Goal: Task Accomplishment & Management: Complete application form

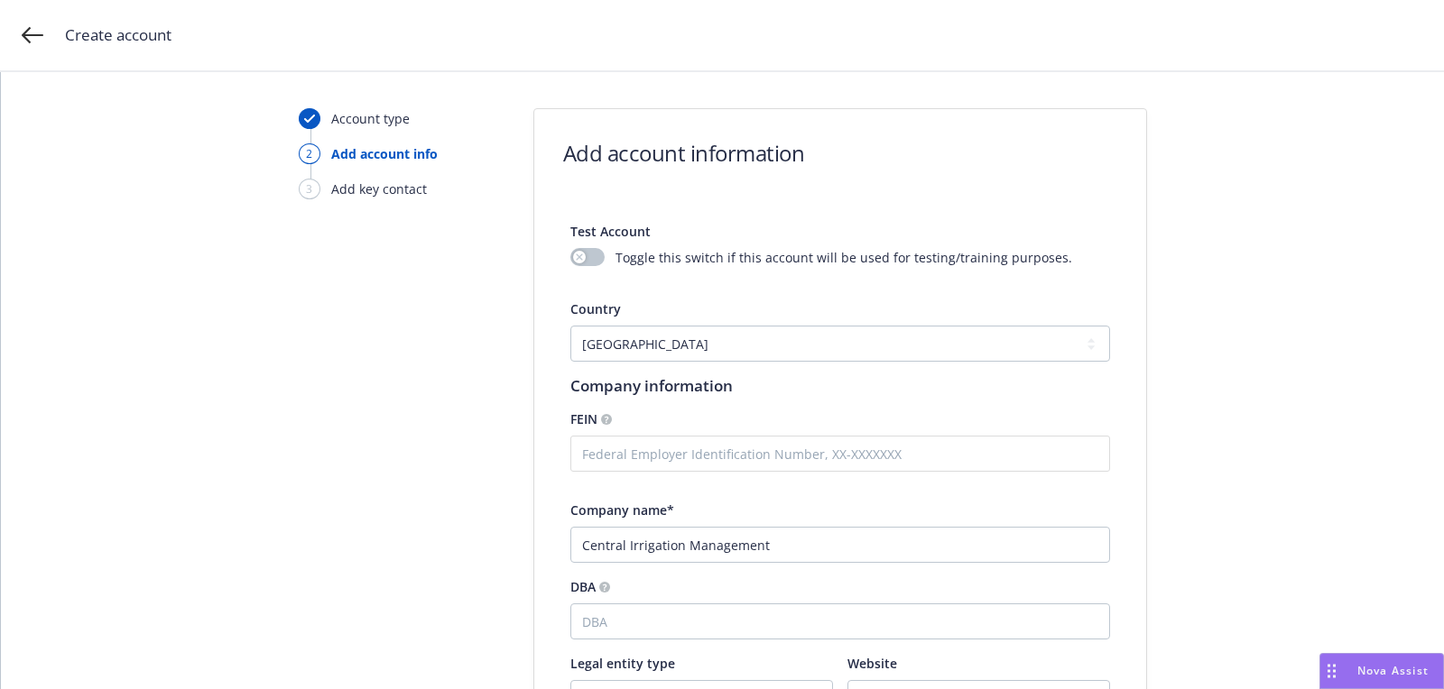
select select "US"
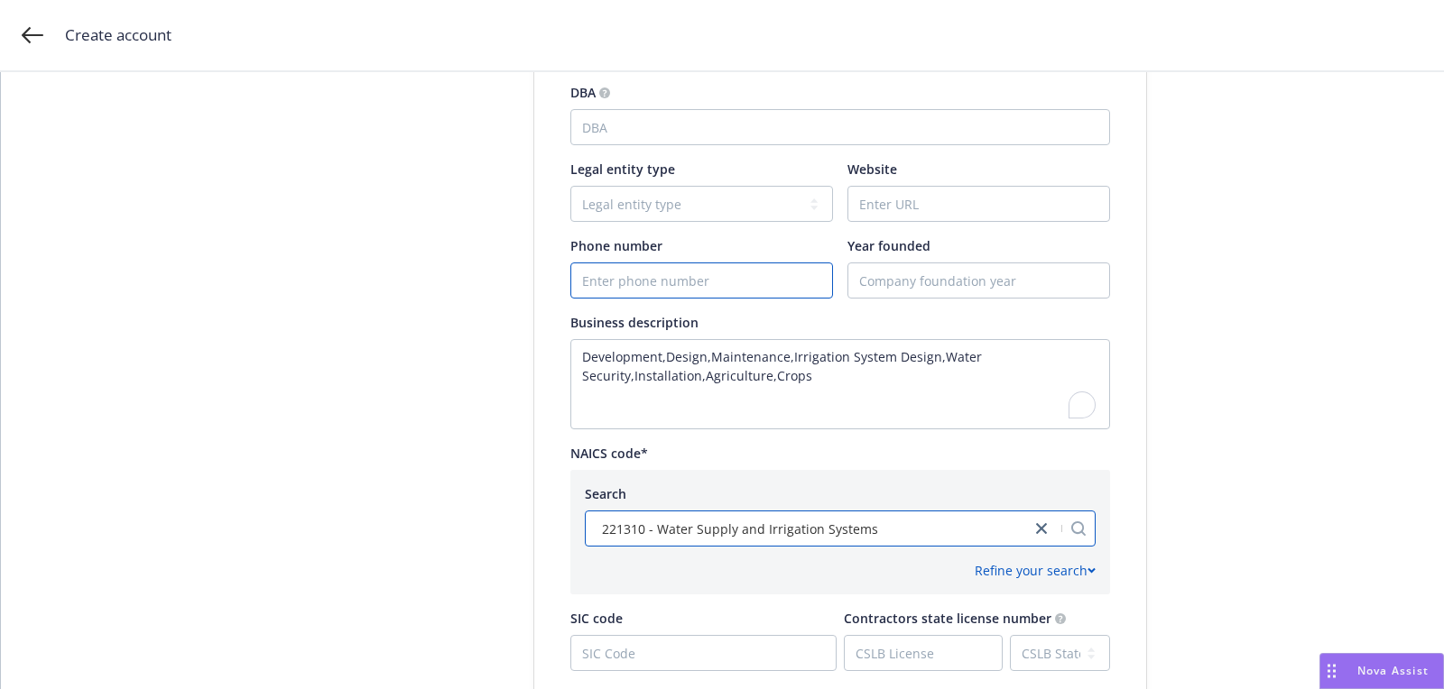
click at [769, 274] on input "Phone number" at bounding box center [701, 281] width 261 height 34
paste input "[PHONE_NUMBER]"
type input "[PHONE_NUMBER]"
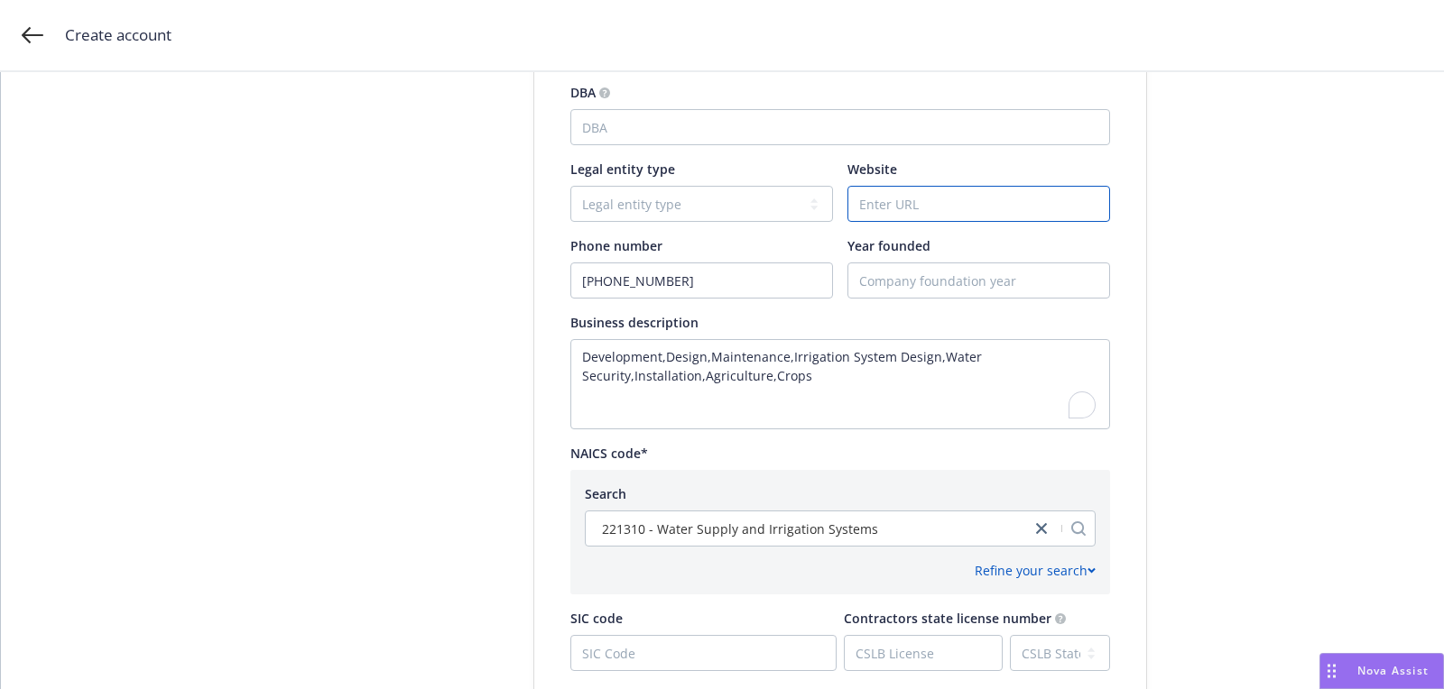
click at [961, 201] on input "Website" at bounding box center [978, 204] width 261 height 34
paste input "[DOMAIN_NAME]"
type input "[DOMAIN_NAME]"
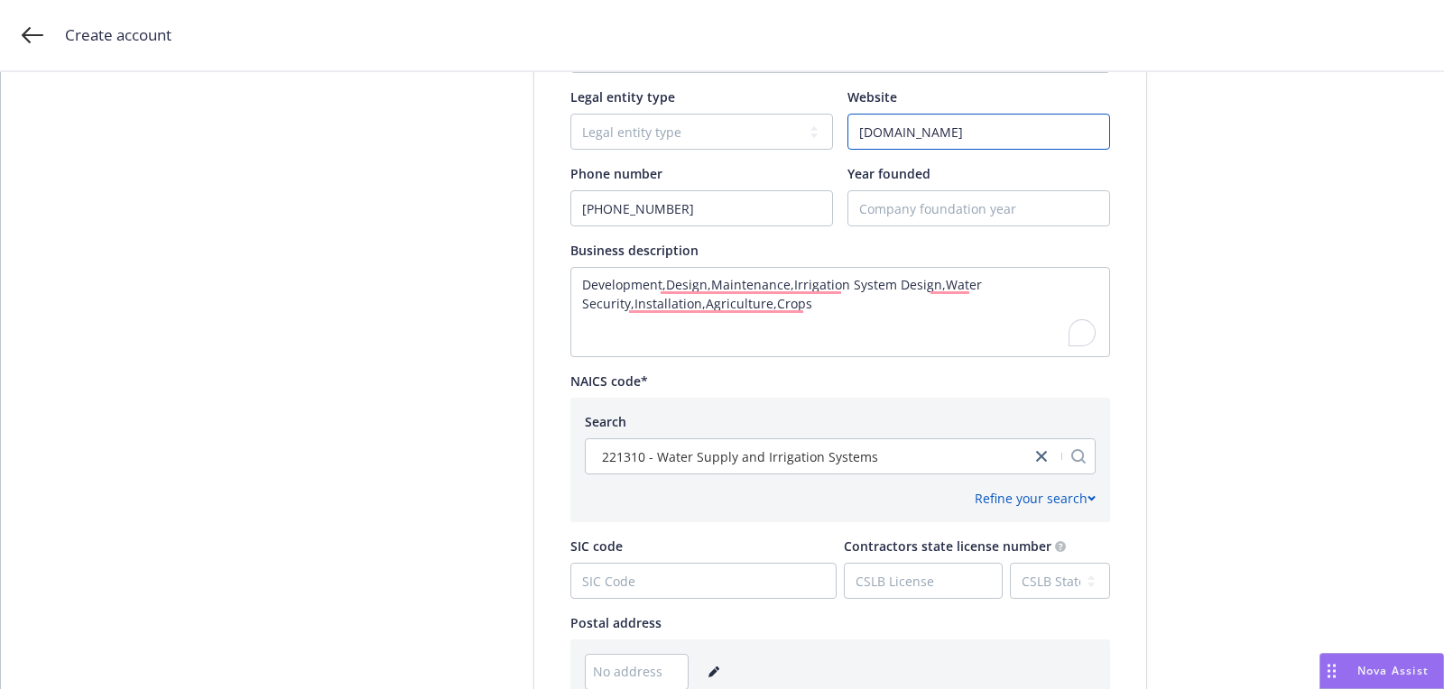
scroll to position [899, 0]
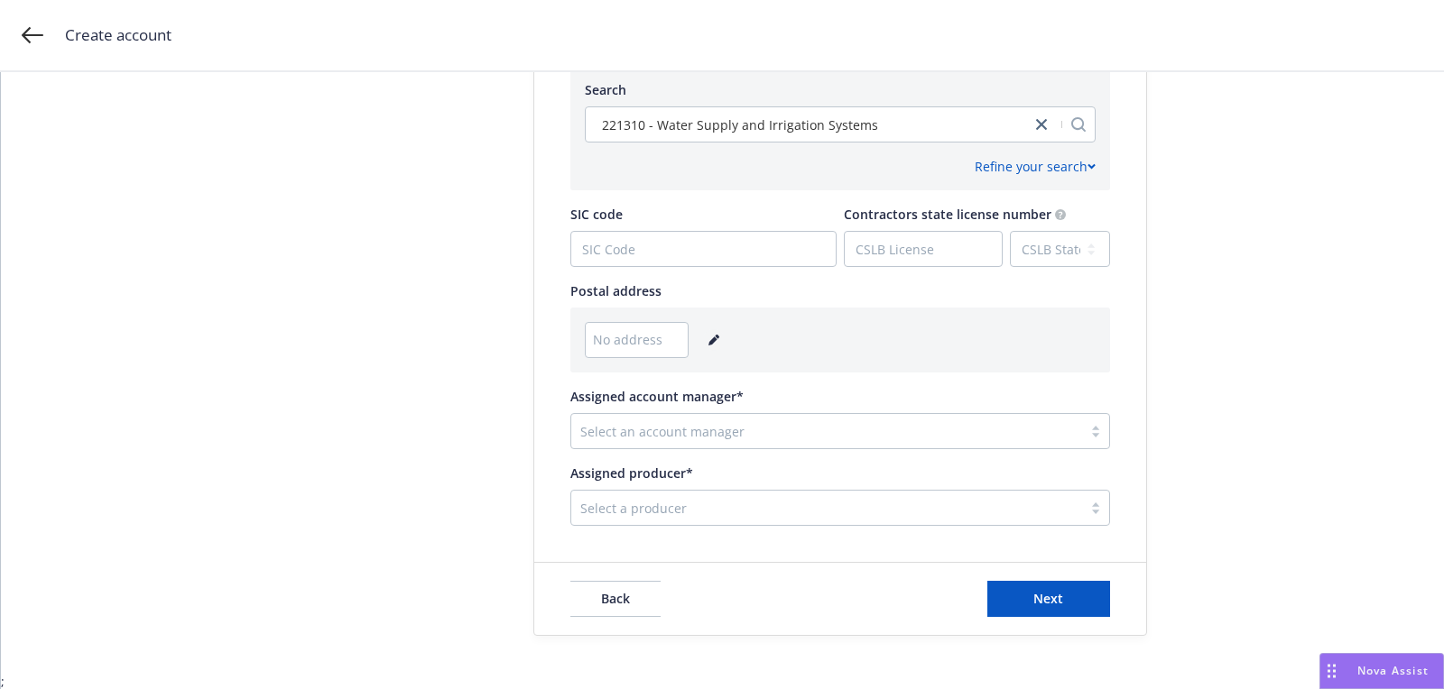
click at [703, 334] on link "editPencil" at bounding box center [714, 340] width 22 height 22
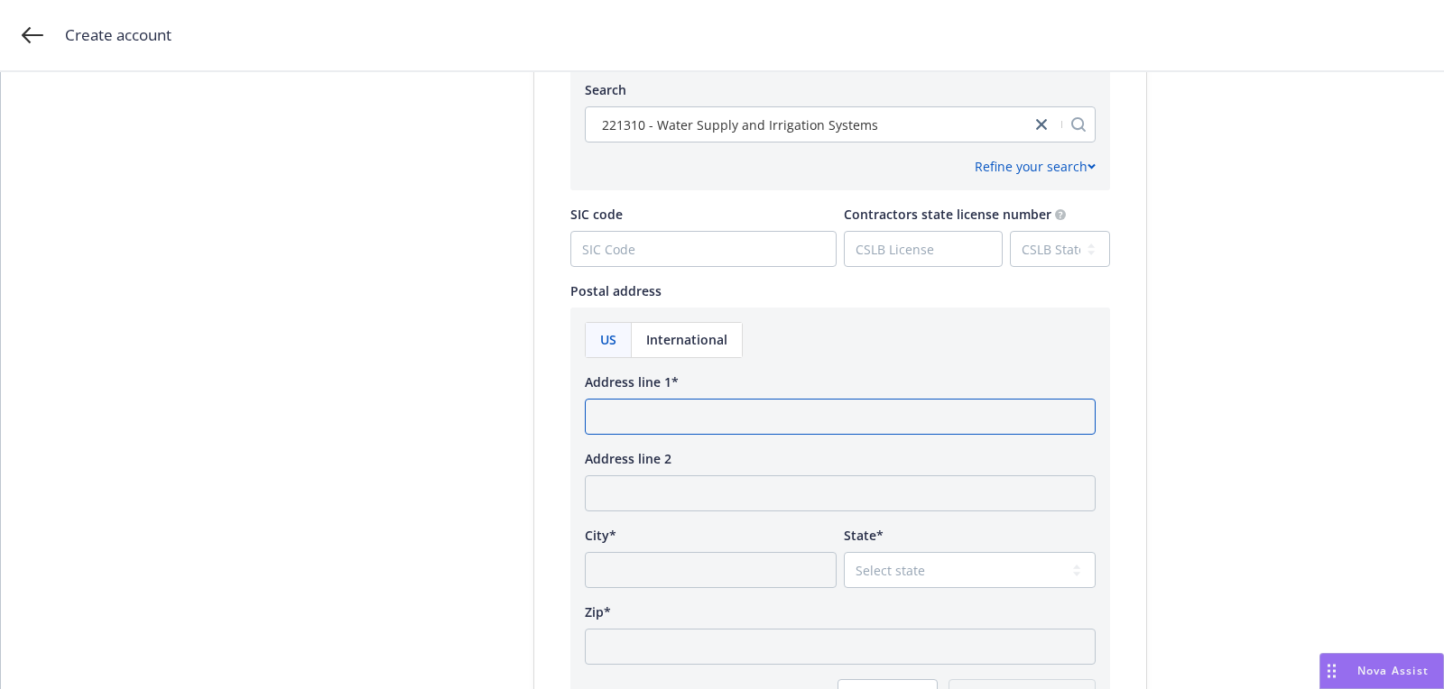
click at [706, 421] on input "Address line 1*" at bounding box center [840, 417] width 511 height 36
paste input "[STREET_ADDRESS][US_STATE]"
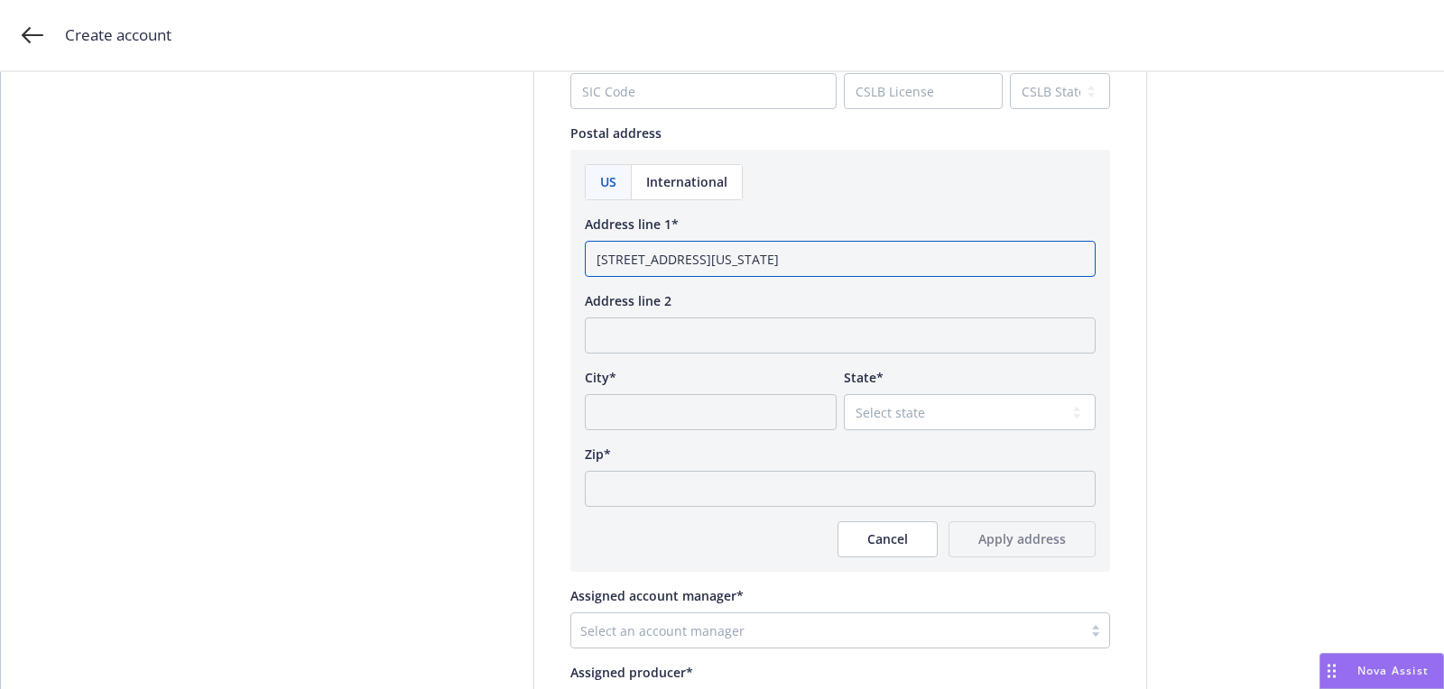
click at [891, 264] on input "[STREET_ADDRESS][US_STATE]" at bounding box center [840, 259] width 511 height 36
type input "[STREET_ADDRESS][US_STATE]"
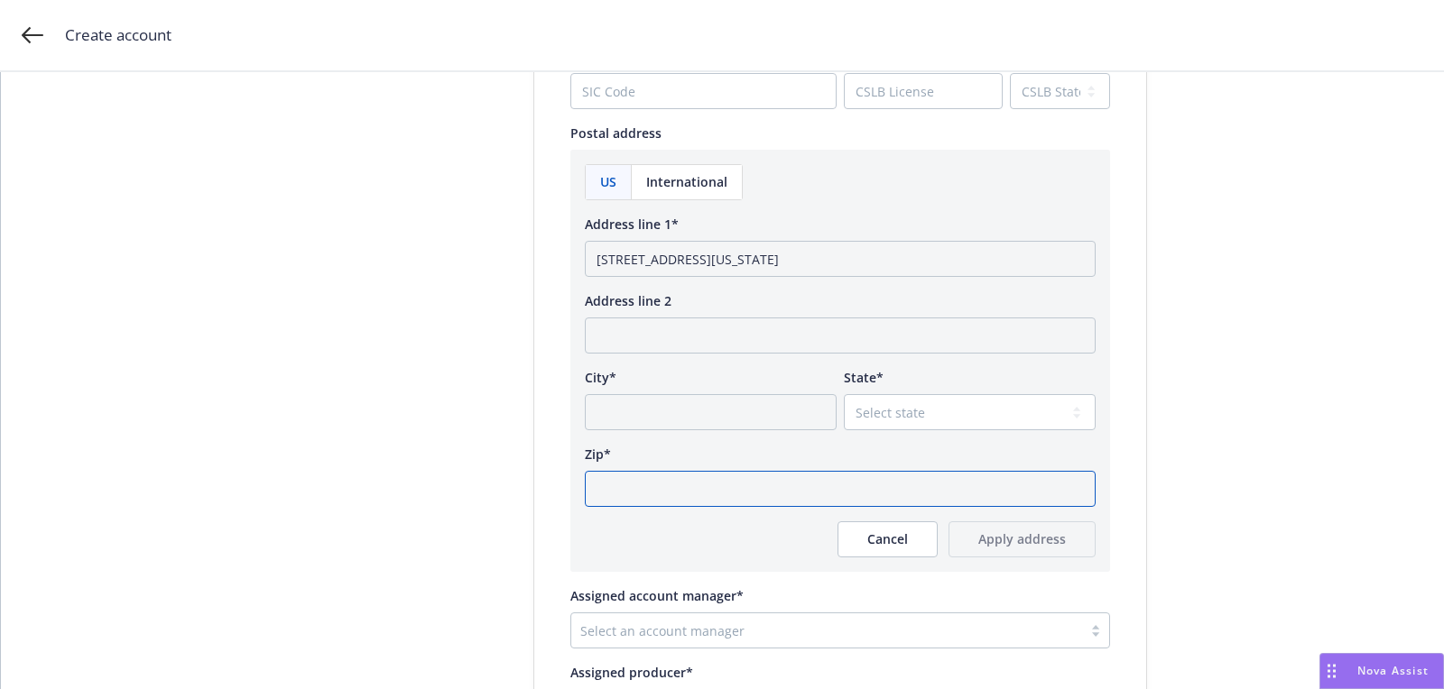
click at [821, 473] on input "Zip*" at bounding box center [840, 489] width 511 height 36
paste input "95341"
type input "95341"
click at [898, 406] on select "Select state [US_STATE] [US_STATE] [US_STATE] [US_STATE] [US_STATE] [PERSON_NAM…" at bounding box center [970, 412] width 252 height 36
select select "CA"
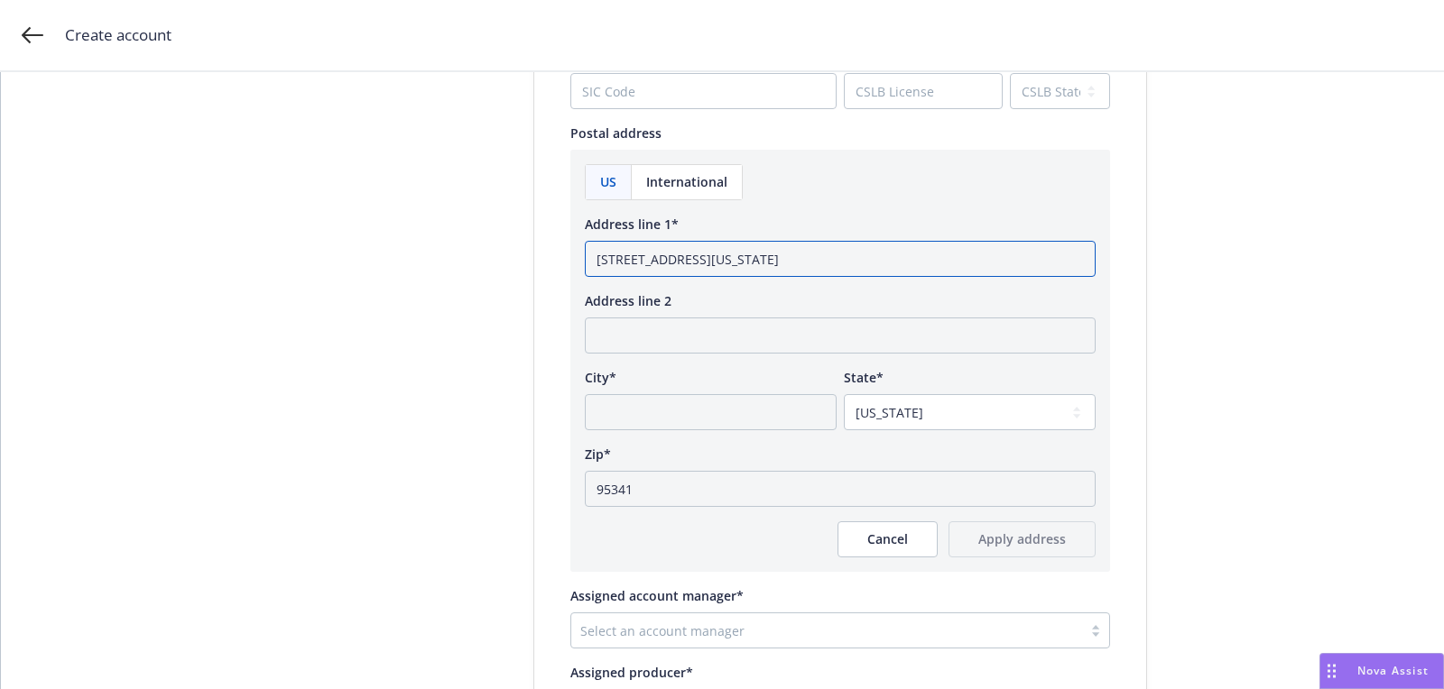
click at [776, 256] on input "[STREET_ADDRESS][US_STATE]" at bounding box center [840, 259] width 511 height 36
type input "[STREET_ADDRESS][US_STATE]"
click at [754, 390] on div "City*" at bounding box center [711, 399] width 252 height 62
click at [747, 400] on input "City*" at bounding box center [711, 412] width 252 height 36
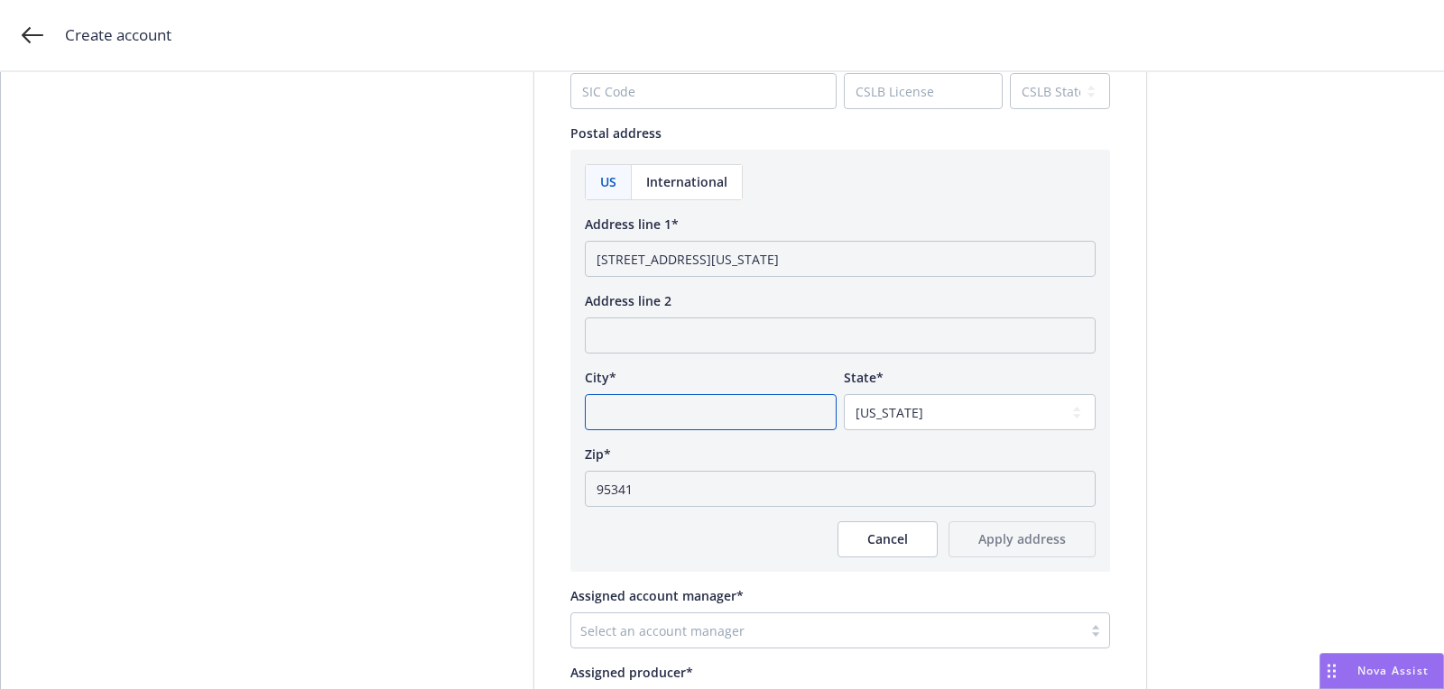
paste input "MERCED"
type input "MERCED"
drag, startPoint x: 735, startPoint y: 259, endPoint x: 984, endPoint y: 258, distance: 249.1
click at [984, 258] on input "[STREET_ADDRESS][US_STATE]" at bounding box center [840, 259] width 511 height 36
type input "[STREET_ADDRESS]"
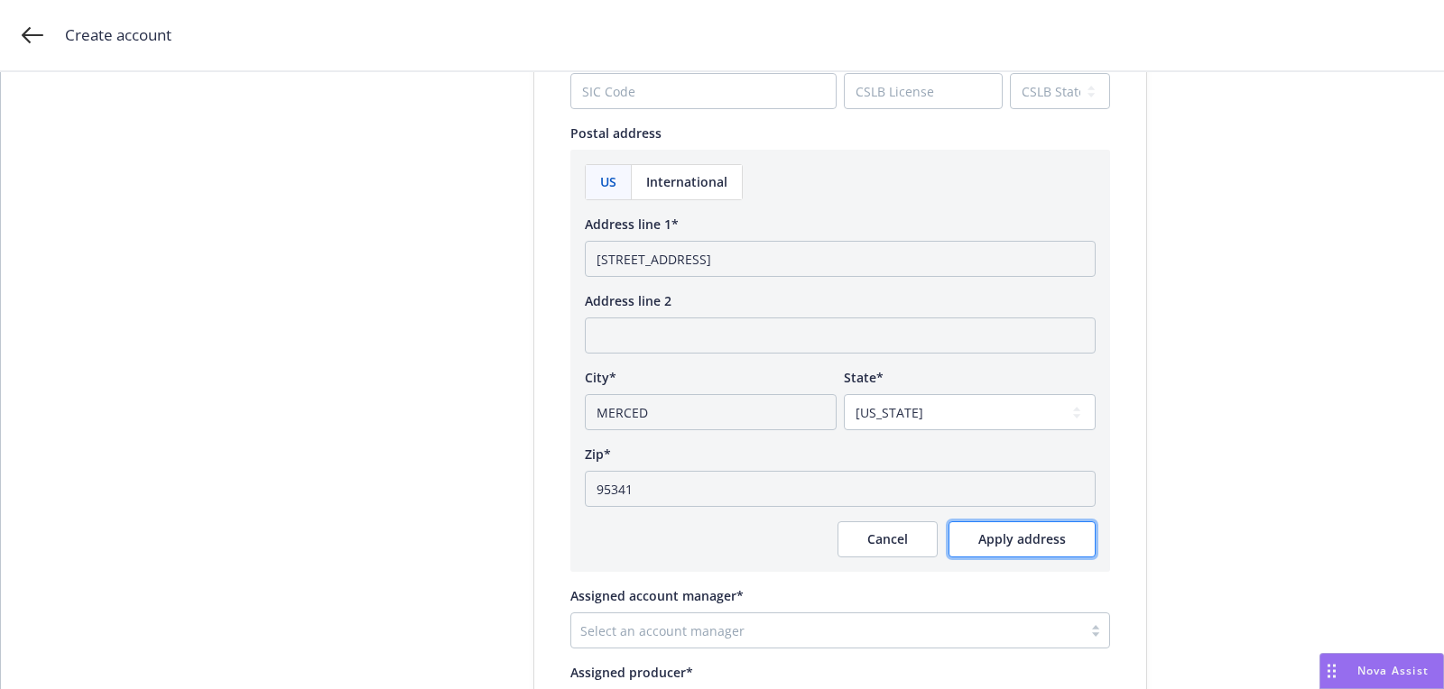
click at [1012, 545] on span "Apply address" at bounding box center [1022, 539] width 88 height 17
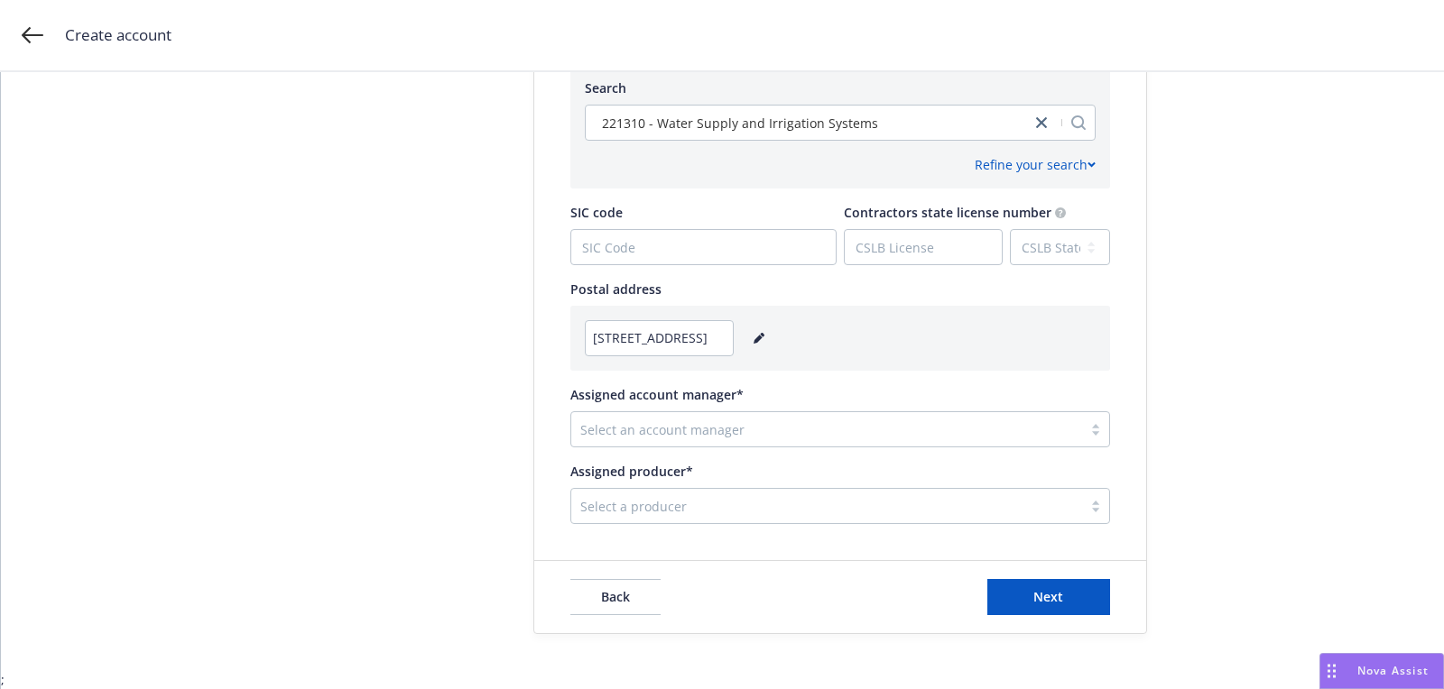
scroll to position [899, 0]
click at [736, 499] on div at bounding box center [826, 508] width 493 height 22
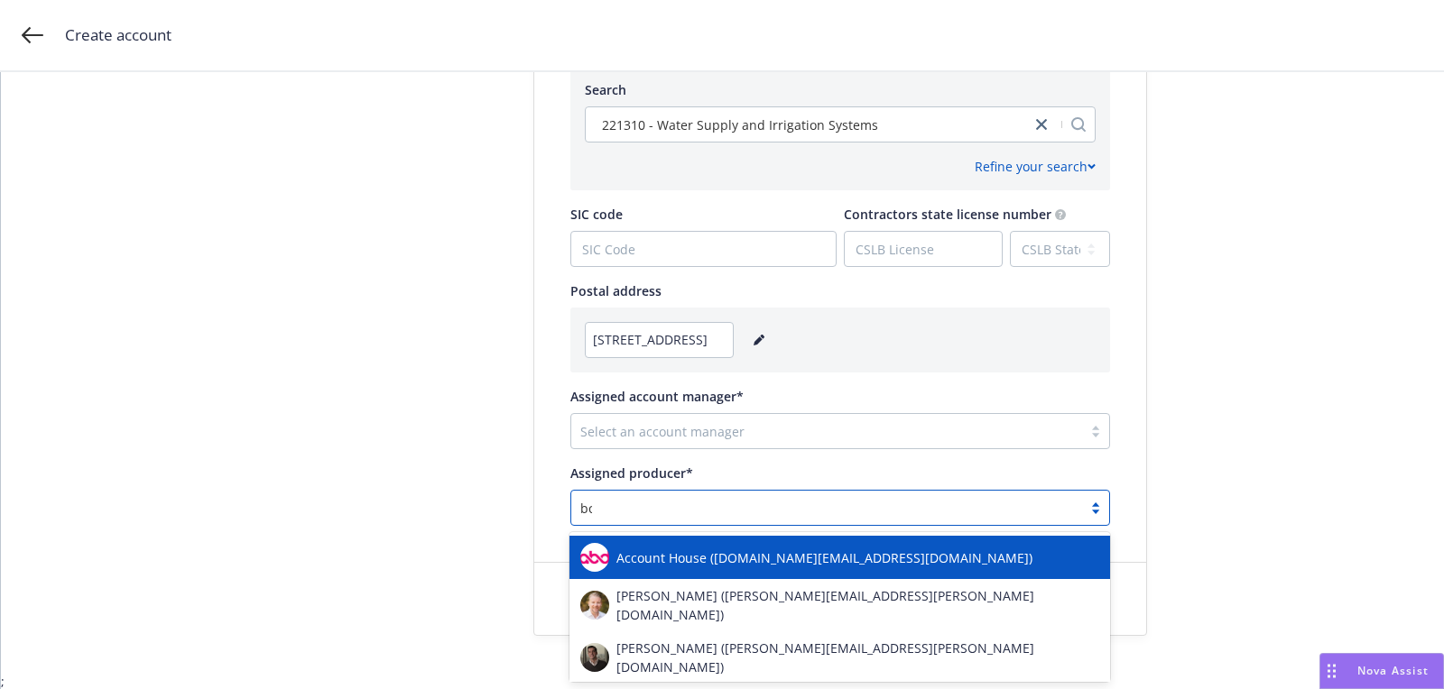
type input "bone"
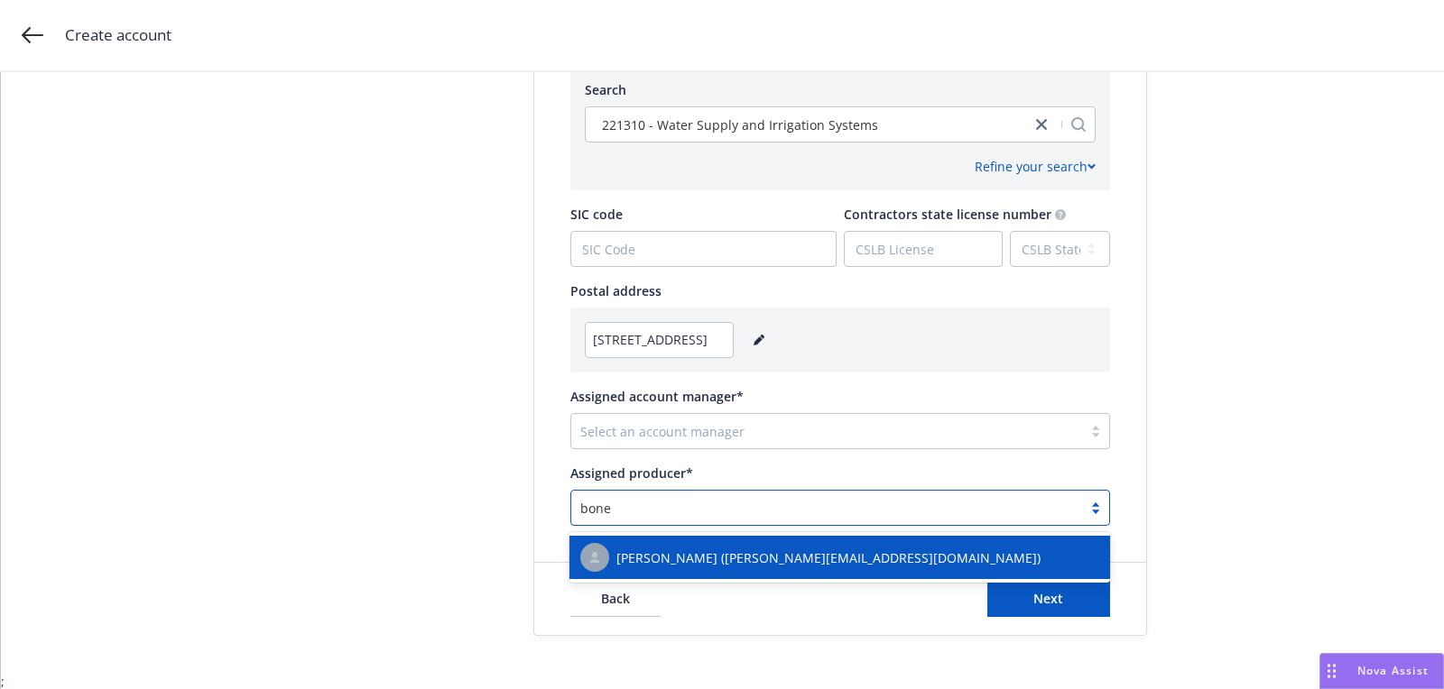
click at [726, 572] on div "[PERSON_NAME] ([PERSON_NAME][EMAIL_ADDRESS][DOMAIN_NAME])" at bounding box center [839, 557] width 541 height 43
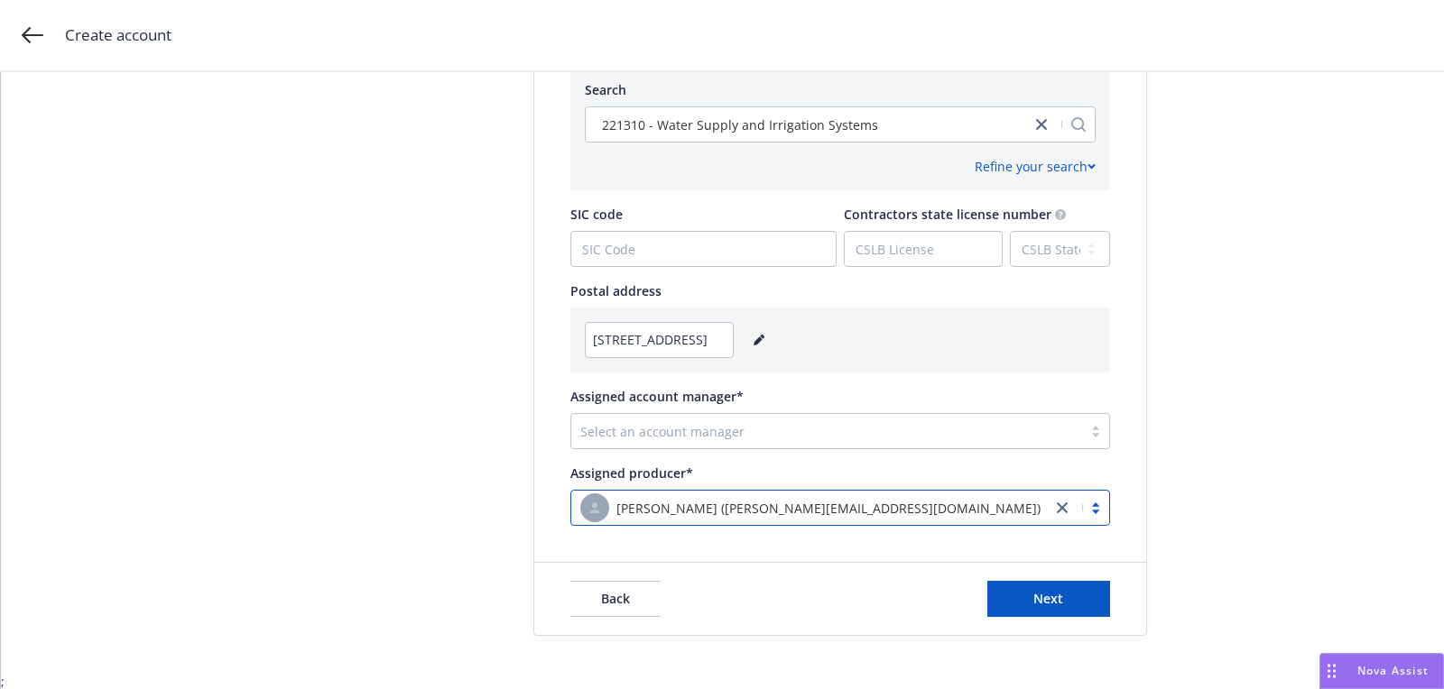
click at [805, 428] on div at bounding box center [826, 432] width 493 height 22
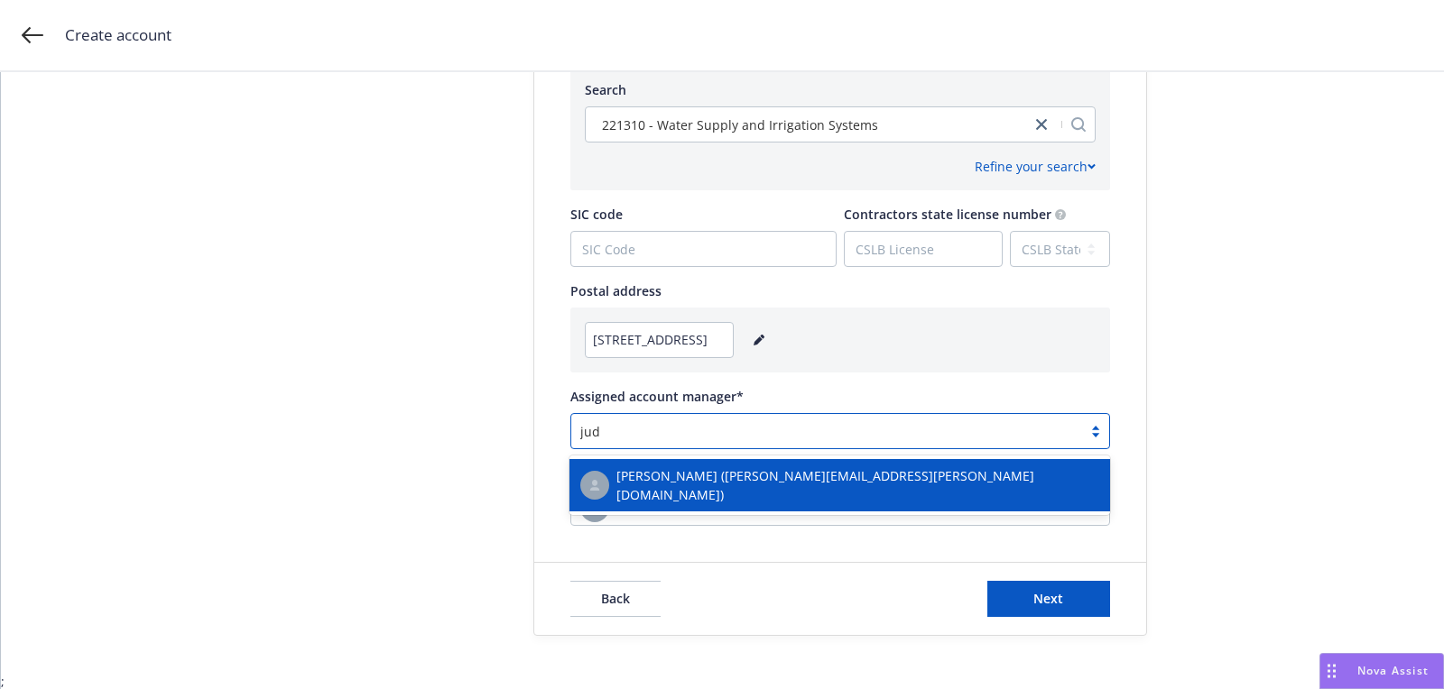
type input "[PERSON_NAME]"
click at [788, 496] on div "[PERSON_NAME] ([PERSON_NAME][EMAIL_ADDRESS][PERSON_NAME][DOMAIN_NAME])" at bounding box center [839, 485] width 541 height 52
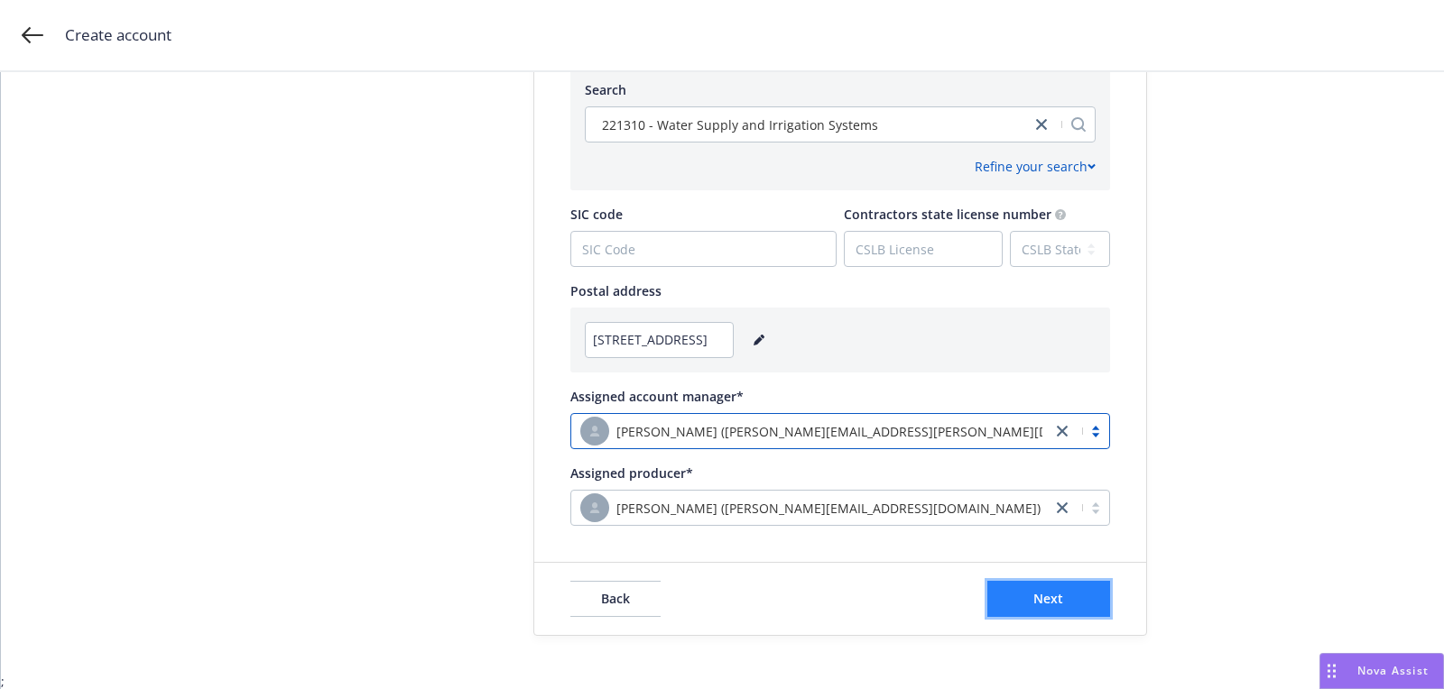
click at [1037, 593] on span "Next" at bounding box center [1048, 598] width 30 height 17
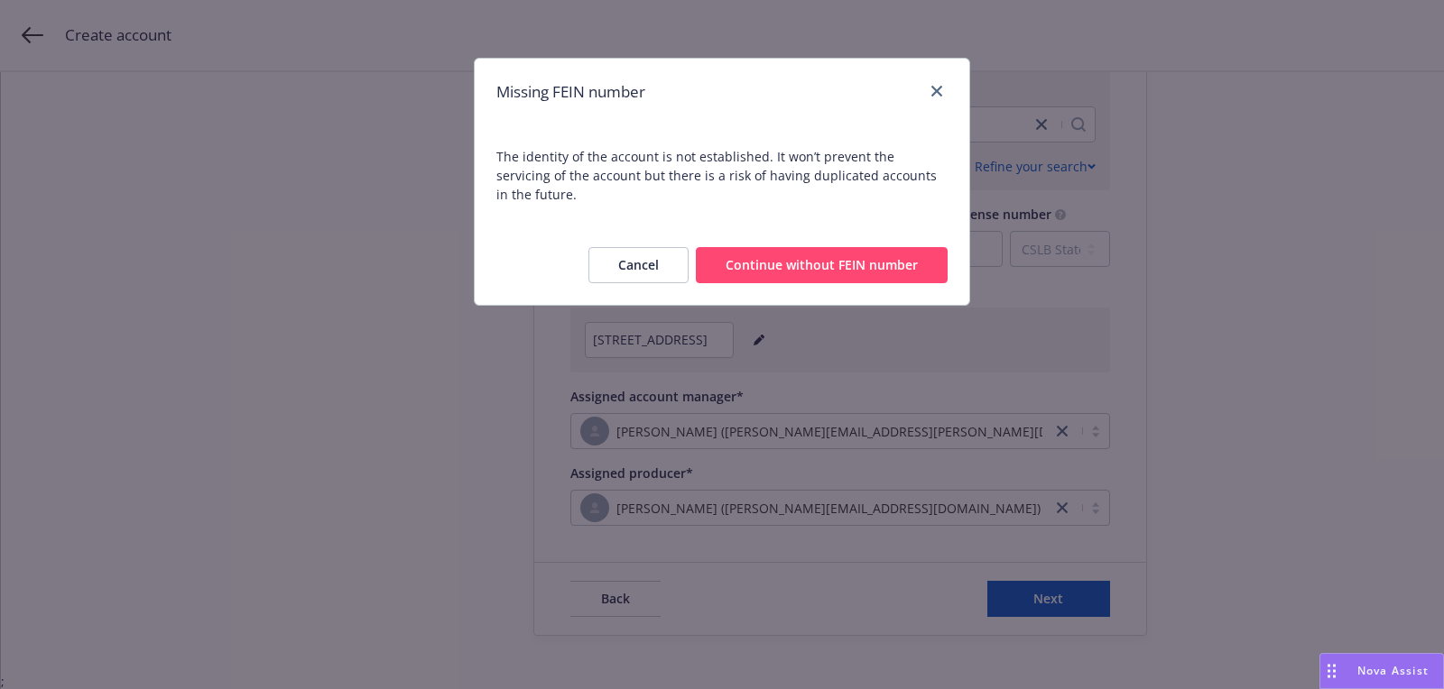
click at [825, 247] on button "Continue without FEIN number" at bounding box center [822, 265] width 252 height 36
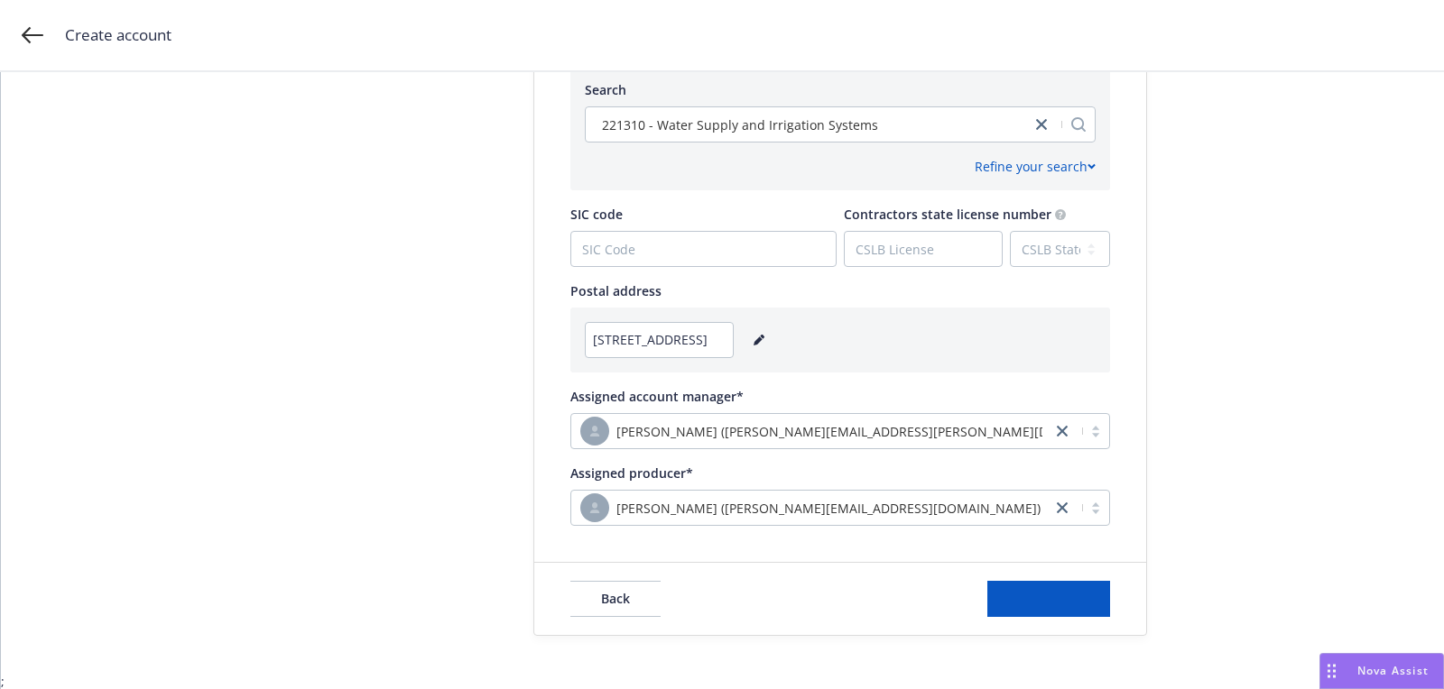
scroll to position [0, 0]
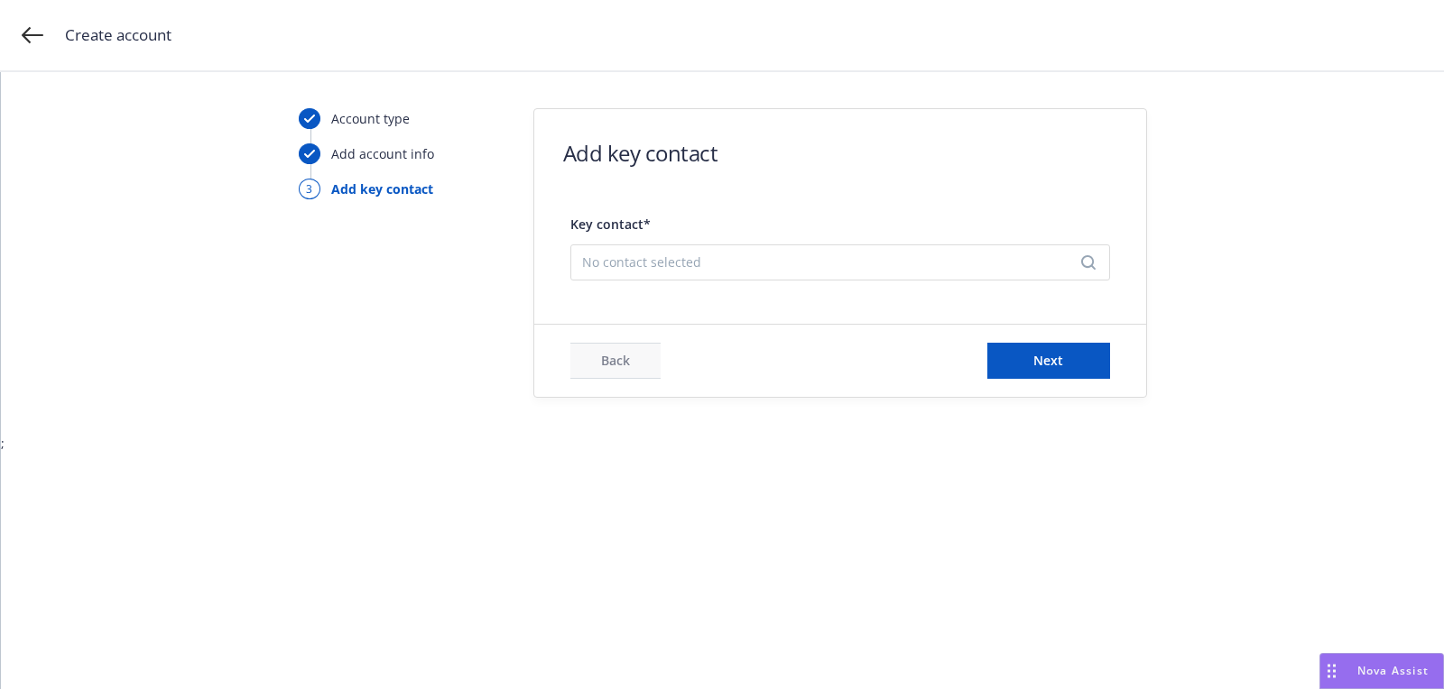
click at [708, 250] on div "No contact selected" at bounding box center [840, 263] width 540 height 36
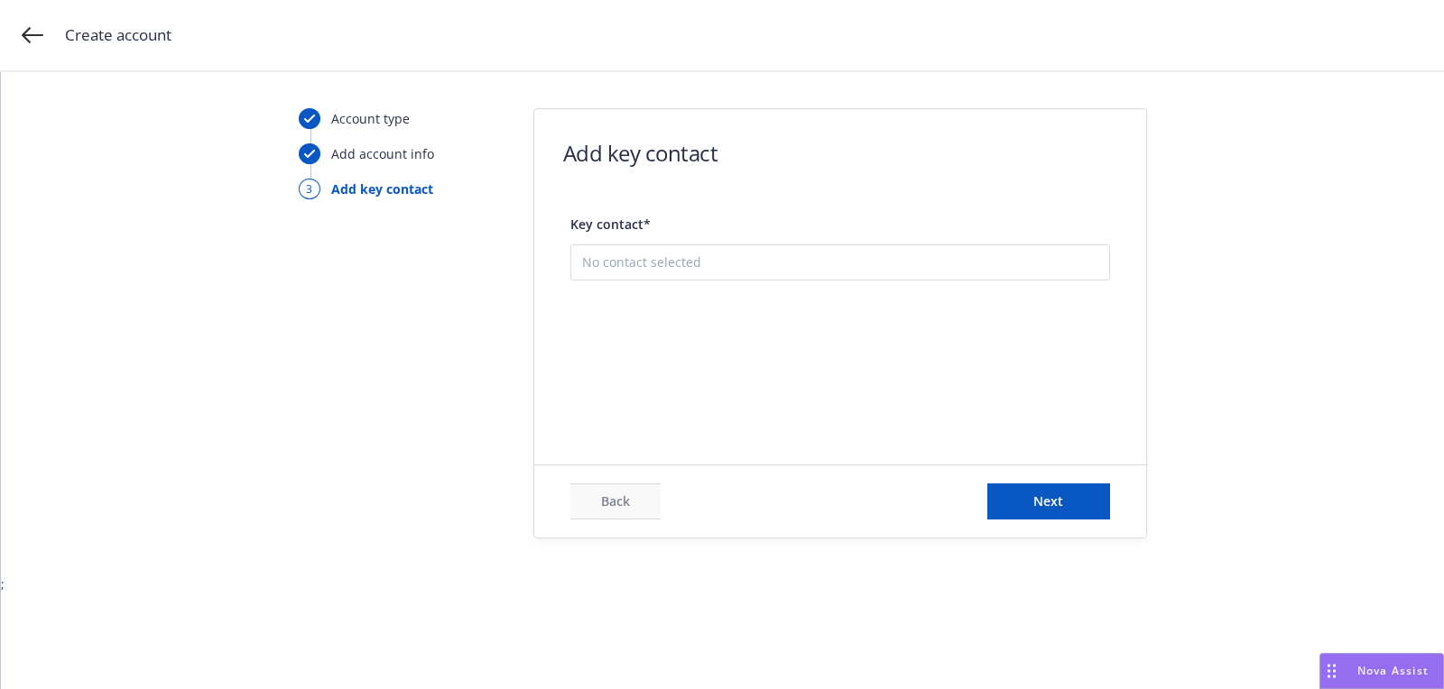
click at [707, 332] on div "Add new contact" at bounding box center [840, 353] width 538 height 58
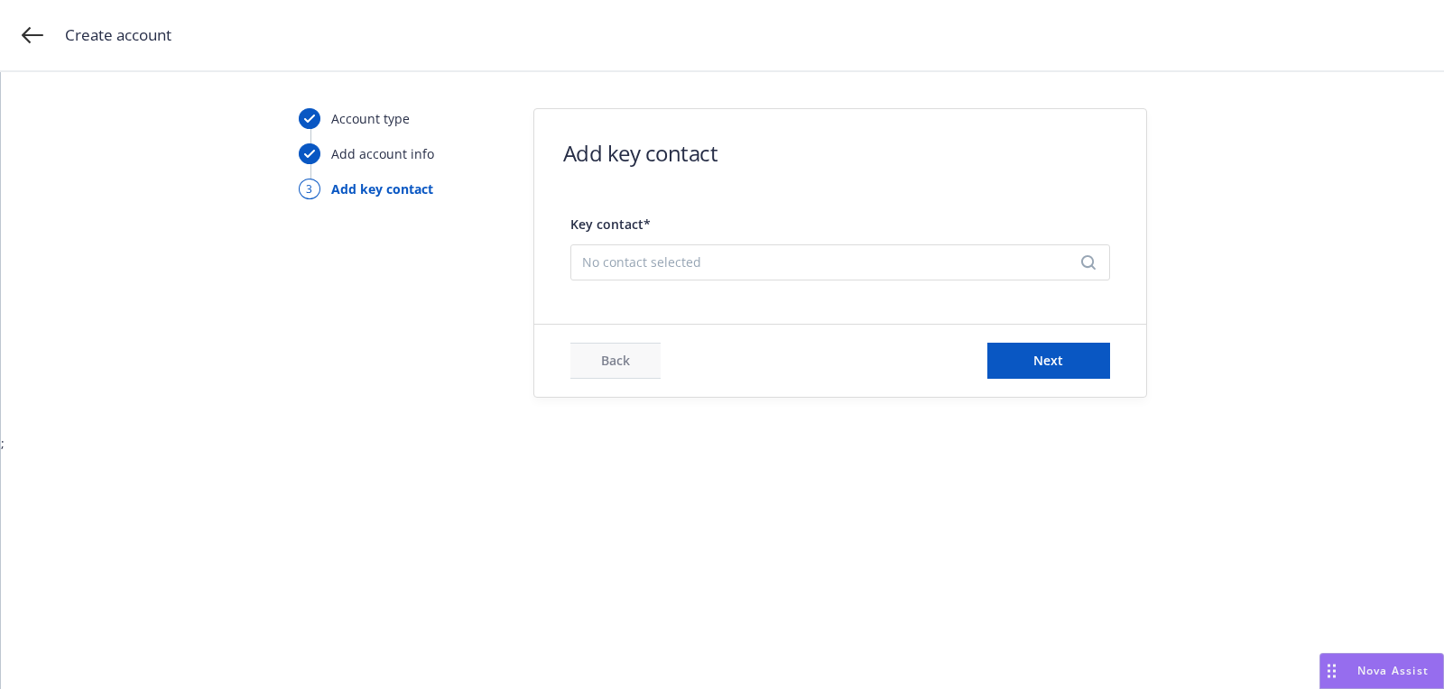
click at [678, 258] on span "No contact selected" at bounding box center [833, 262] width 502 height 19
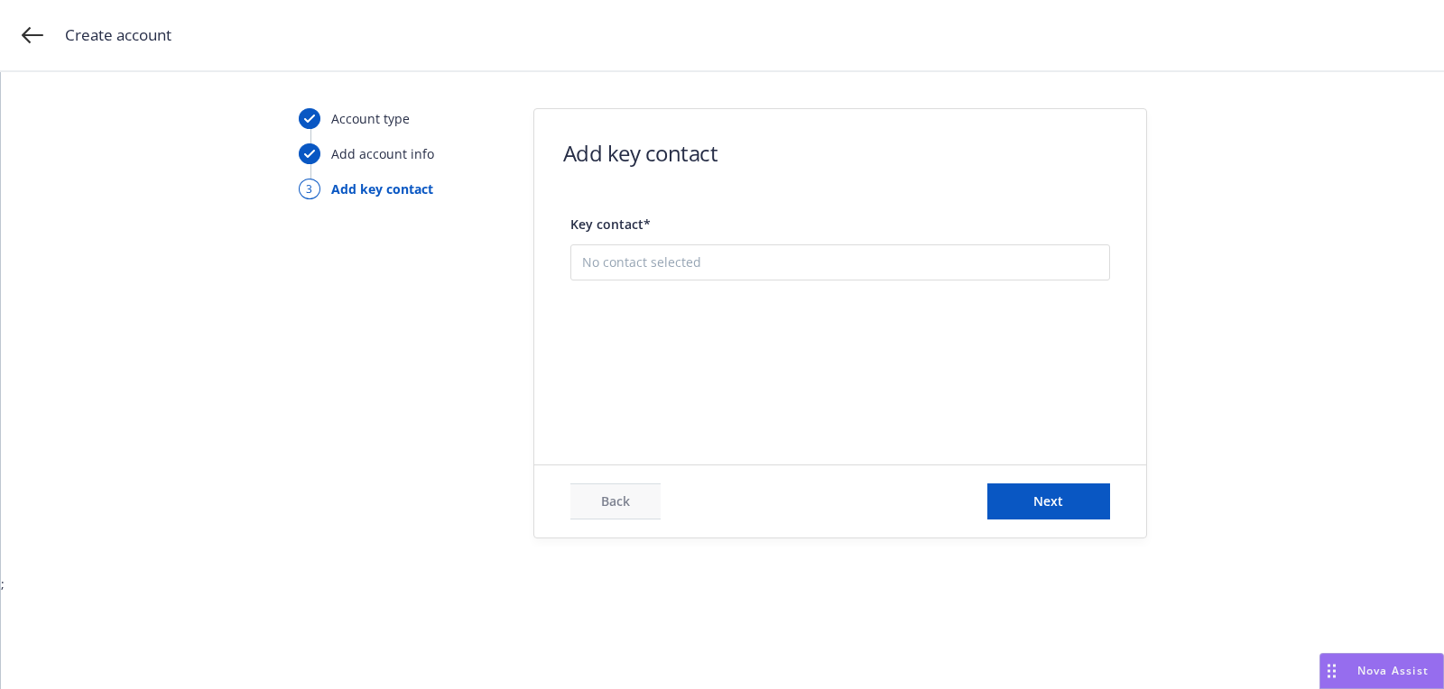
click at [684, 343] on button "Add new contact" at bounding box center [840, 353] width 516 height 36
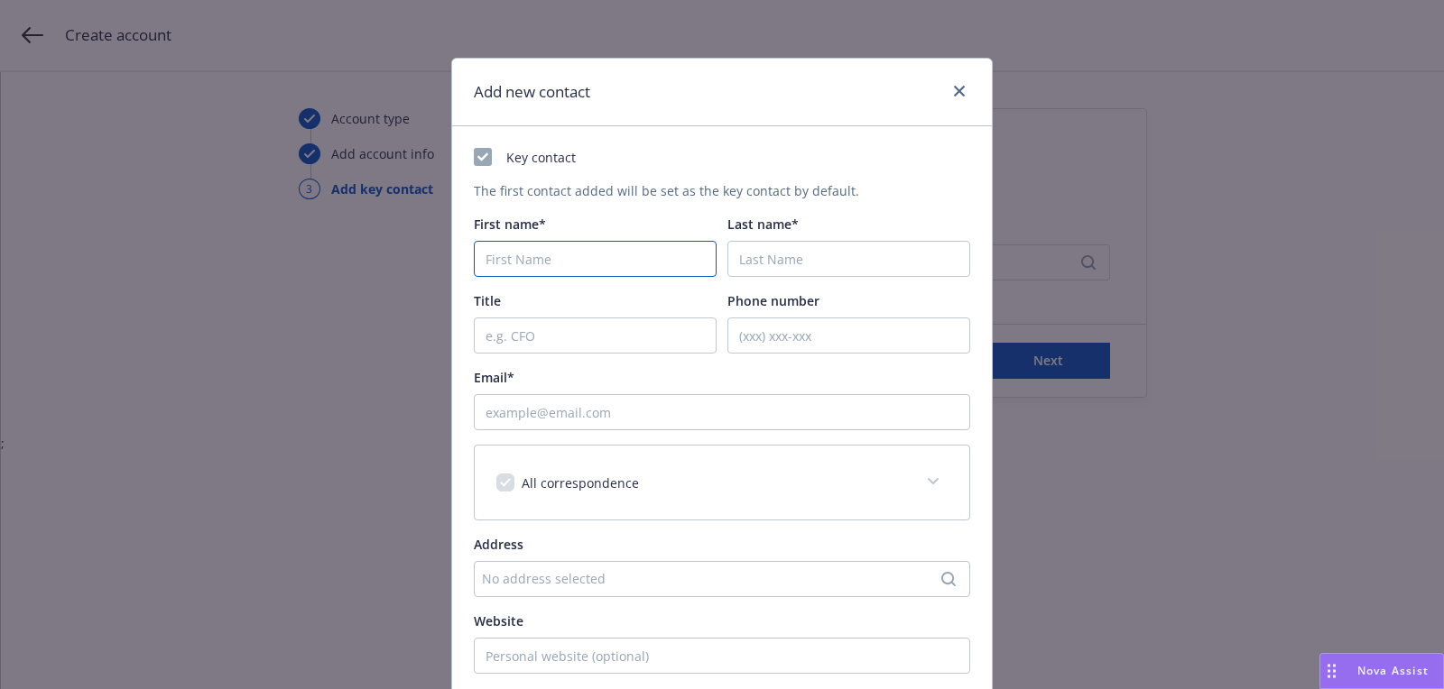
click at [641, 241] on input "First name*" at bounding box center [595, 259] width 243 height 36
paste input "[PERSON_NAME]"
type input "[PERSON_NAME]"
click at [864, 245] on input "Last name*" at bounding box center [848, 259] width 243 height 36
paste input "[PERSON_NAME]"
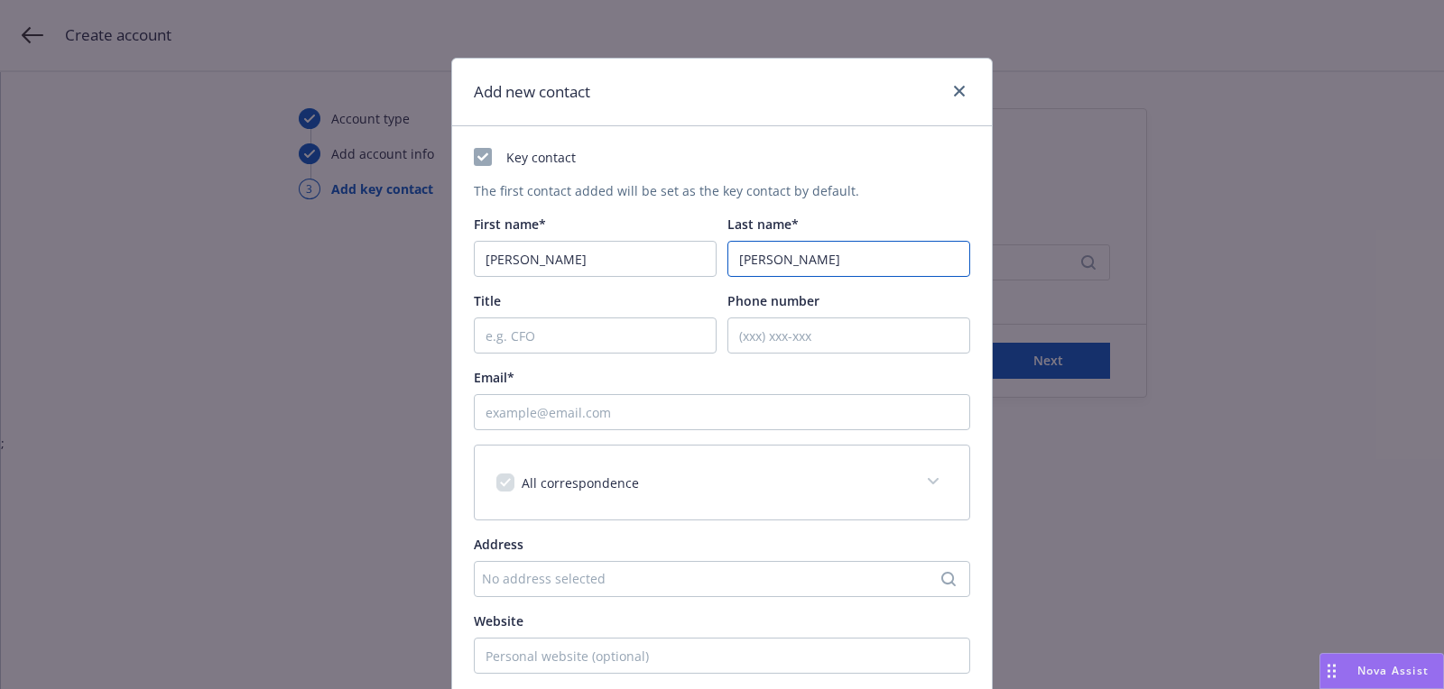
type input "[PERSON_NAME]"
click at [831, 412] on input "Email*" at bounding box center [722, 412] width 496 height 36
paste input "[PERSON_NAME][EMAIL_ADDRESS][DOMAIN_NAME]"
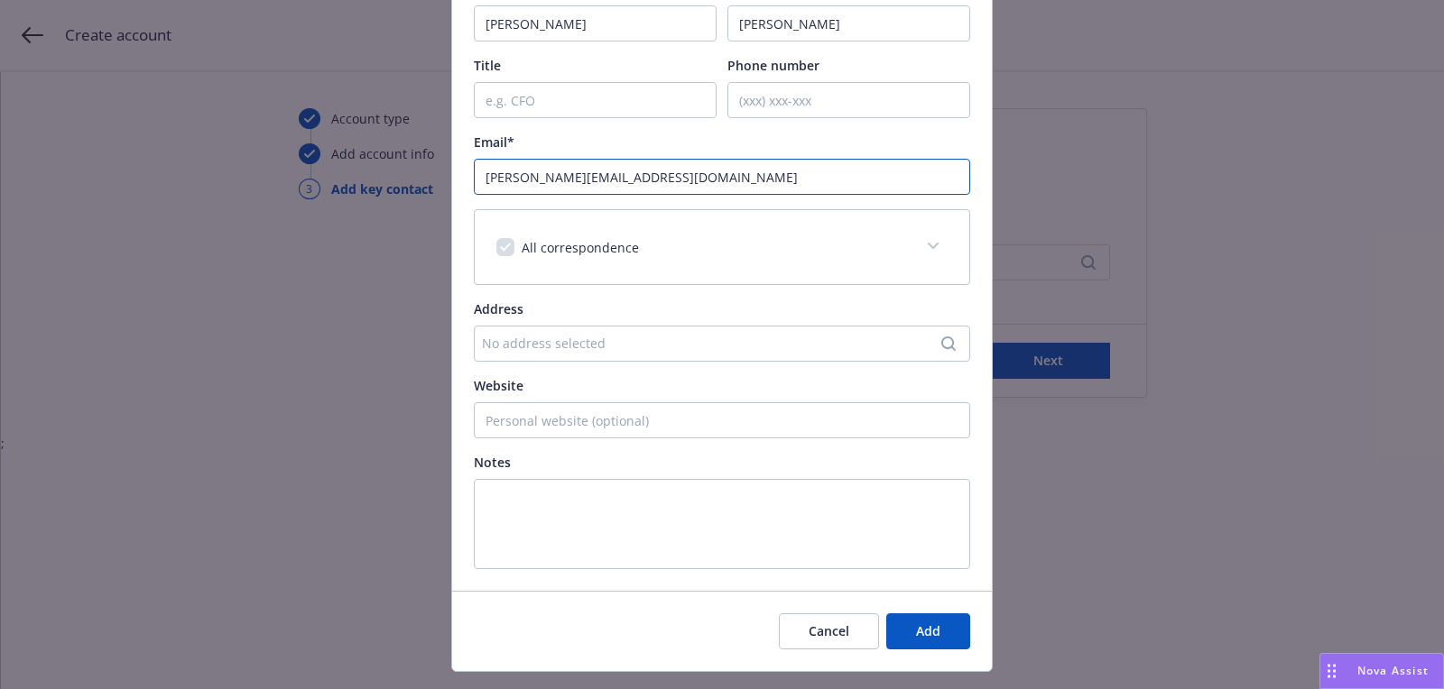
scroll to position [265, 0]
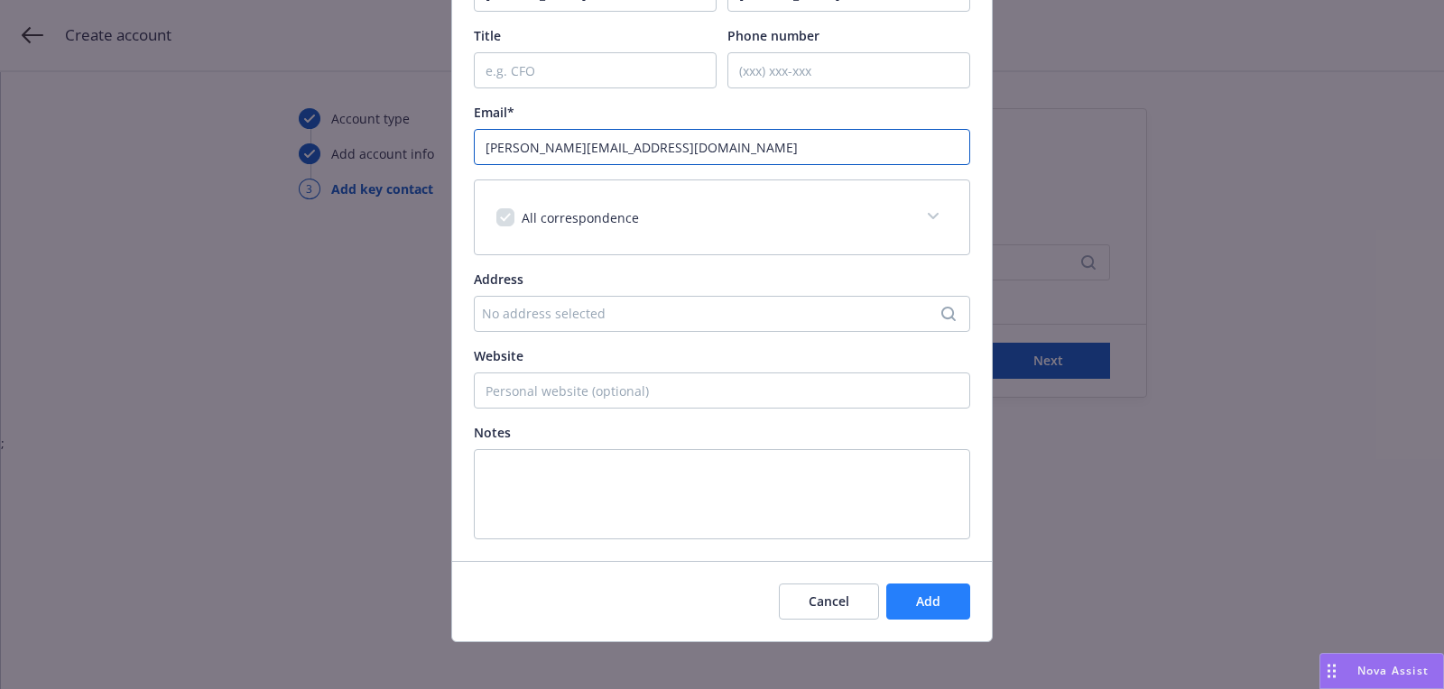
type input "[PERSON_NAME][EMAIL_ADDRESS][DOMAIN_NAME]"
click at [929, 586] on button "Add" at bounding box center [928, 602] width 84 height 36
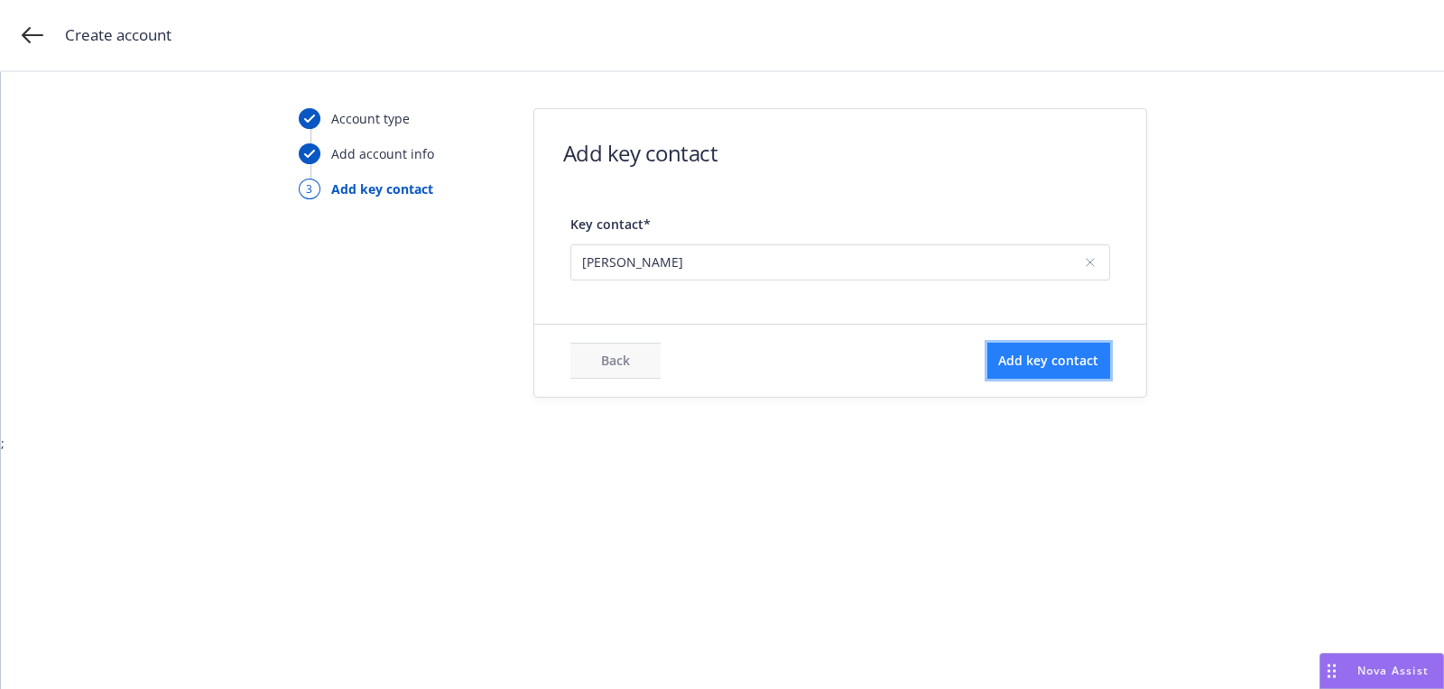
click at [1022, 368] on button "Add key contact" at bounding box center [1048, 361] width 123 height 36
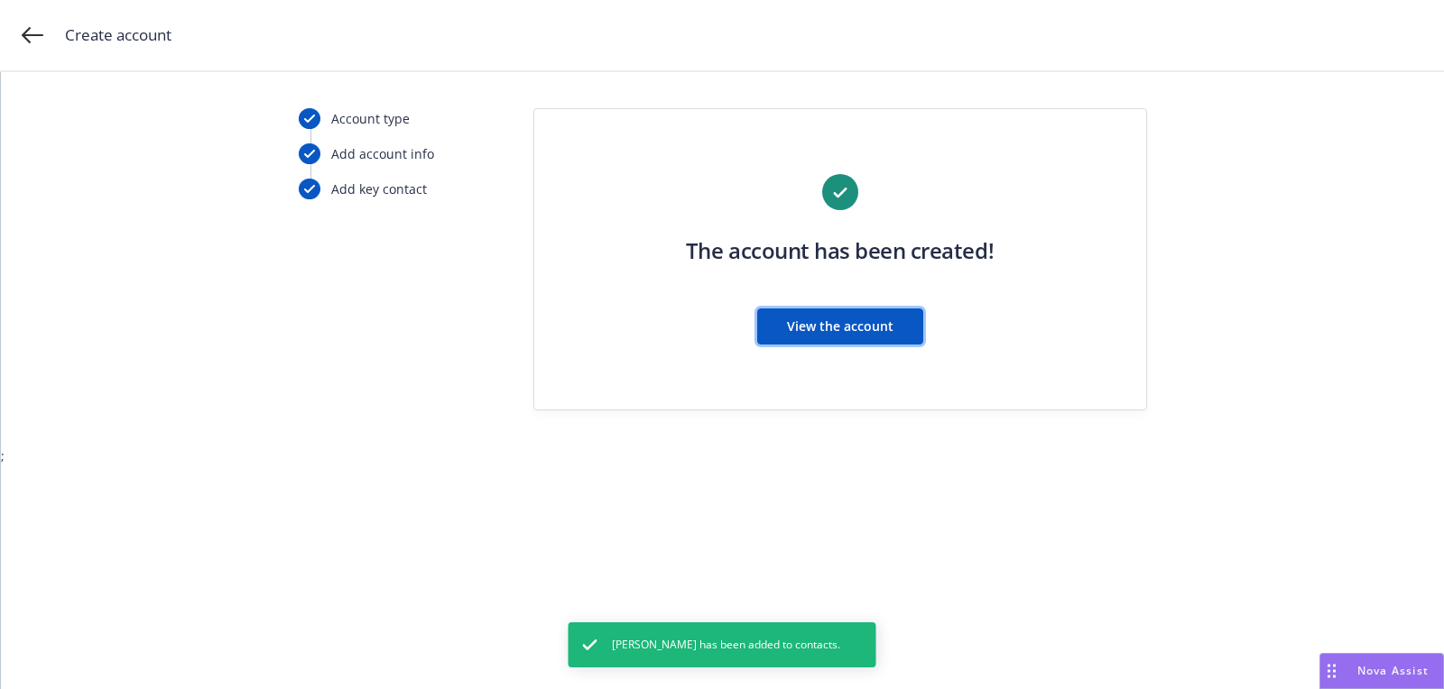
click at [854, 320] on span "View the account" at bounding box center [840, 326] width 106 height 17
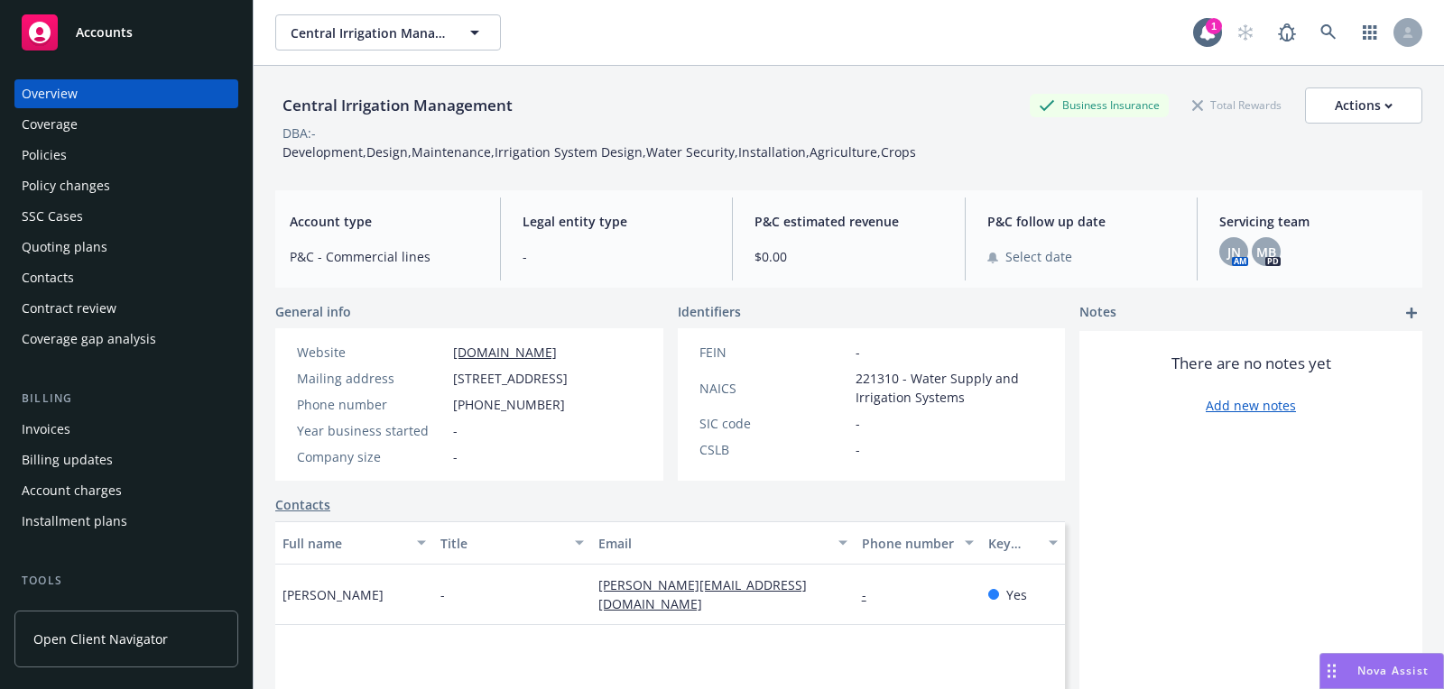
click at [128, 244] on div "Quoting plans" at bounding box center [126, 247] width 209 height 29
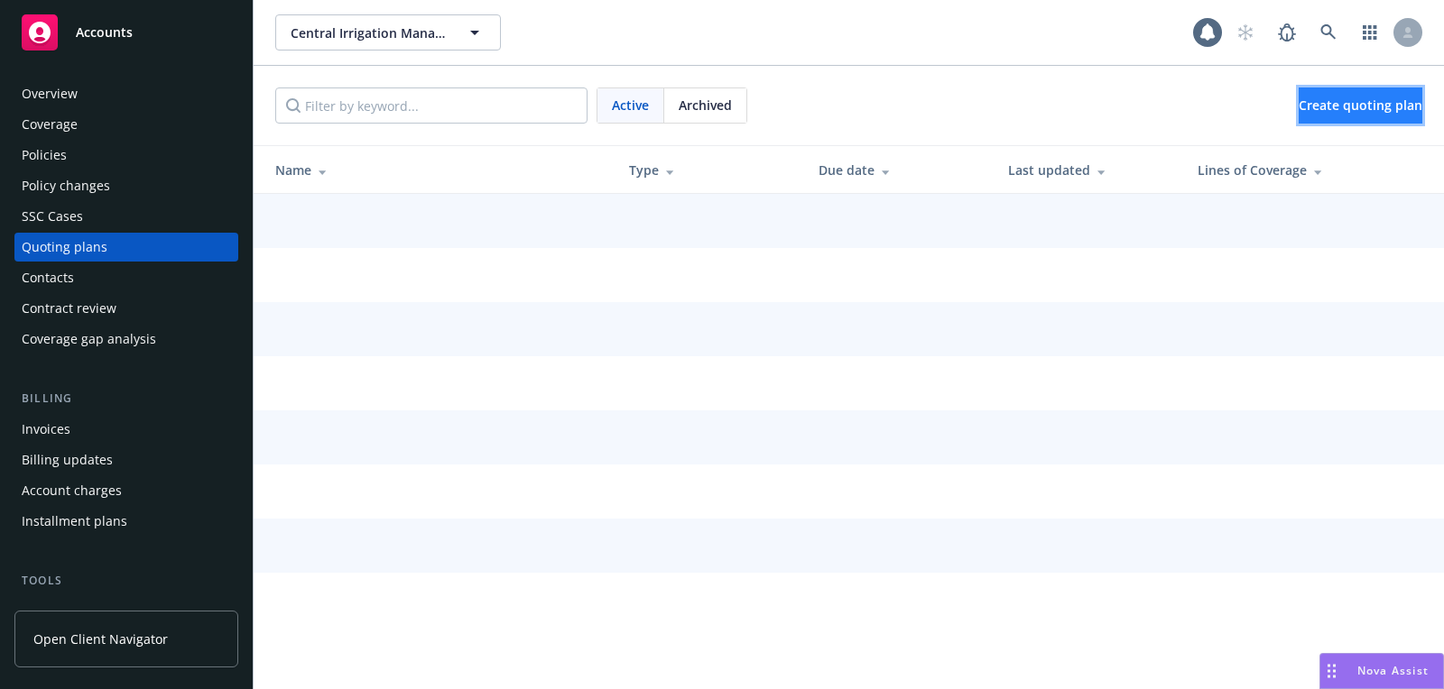
click at [1374, 117] on link "Create quoting plan" at bounding box center [1361, 106] width 124 height 36
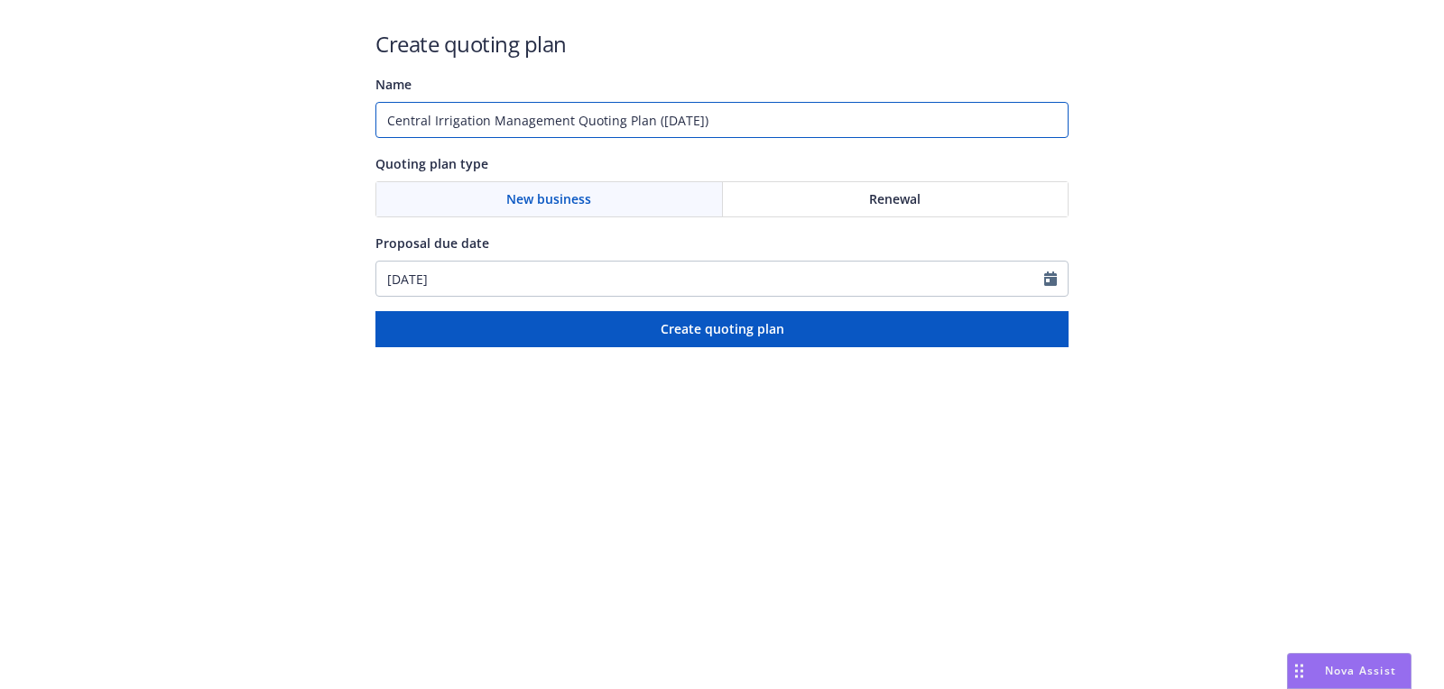
click at [652, 106] on input "Central Irrigation Management Quoting Plan (2025-08-27)" at bounding box center [721, 120] width 693 height 36
type input "09/02/2026"
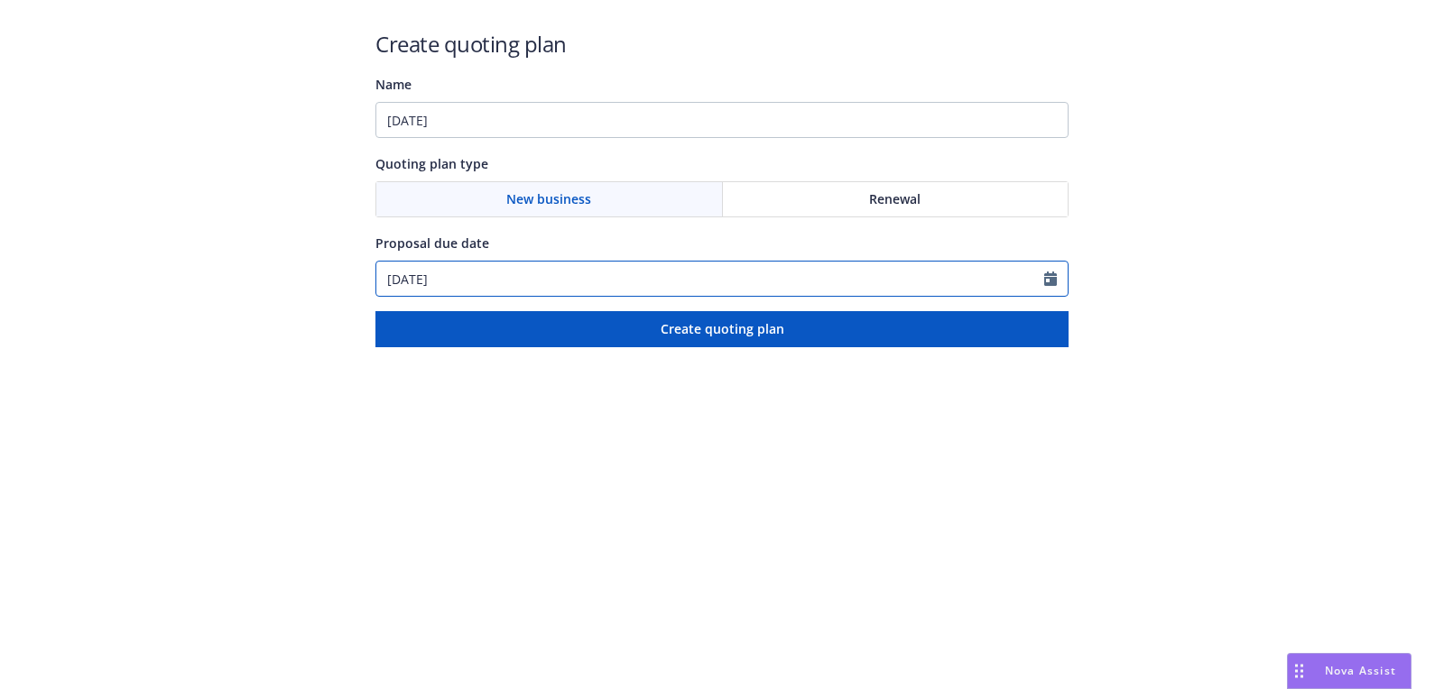
select select "8"
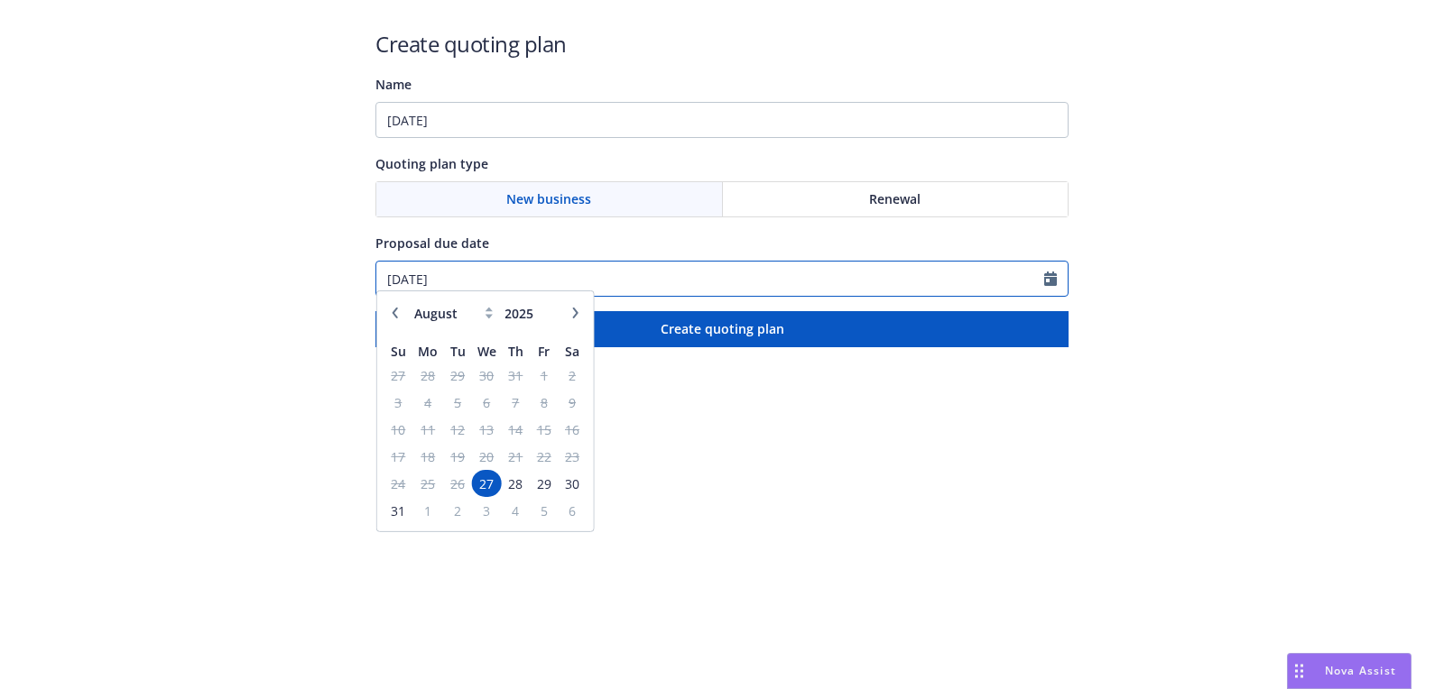
click at [597, 282] on input "08/27/2025" at bounding box center [710, 279] width 668 height 34
paste input "9/02/2026"
type input "09/02/2026"
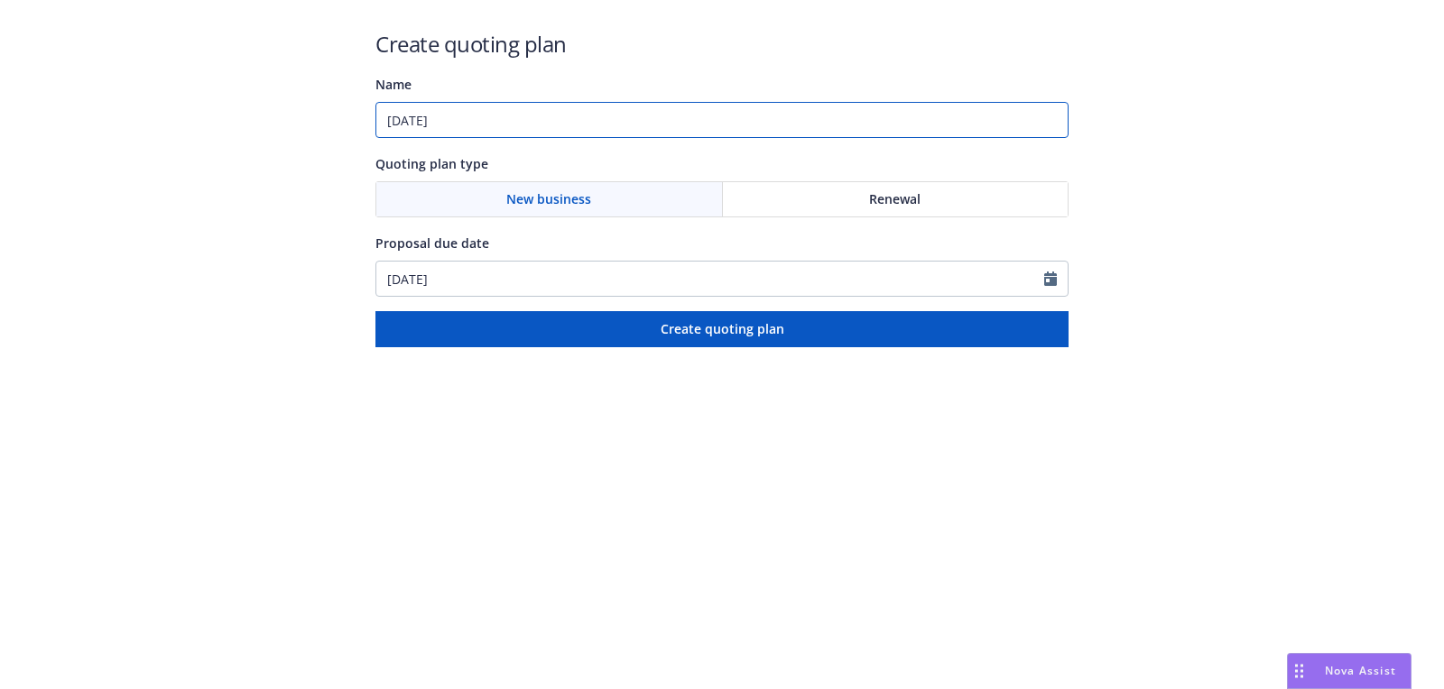
click at [586, 112] on input "09/02/2026" at bounding box center [721, 120] width 693 height 36
paste input "Workers Compensation"
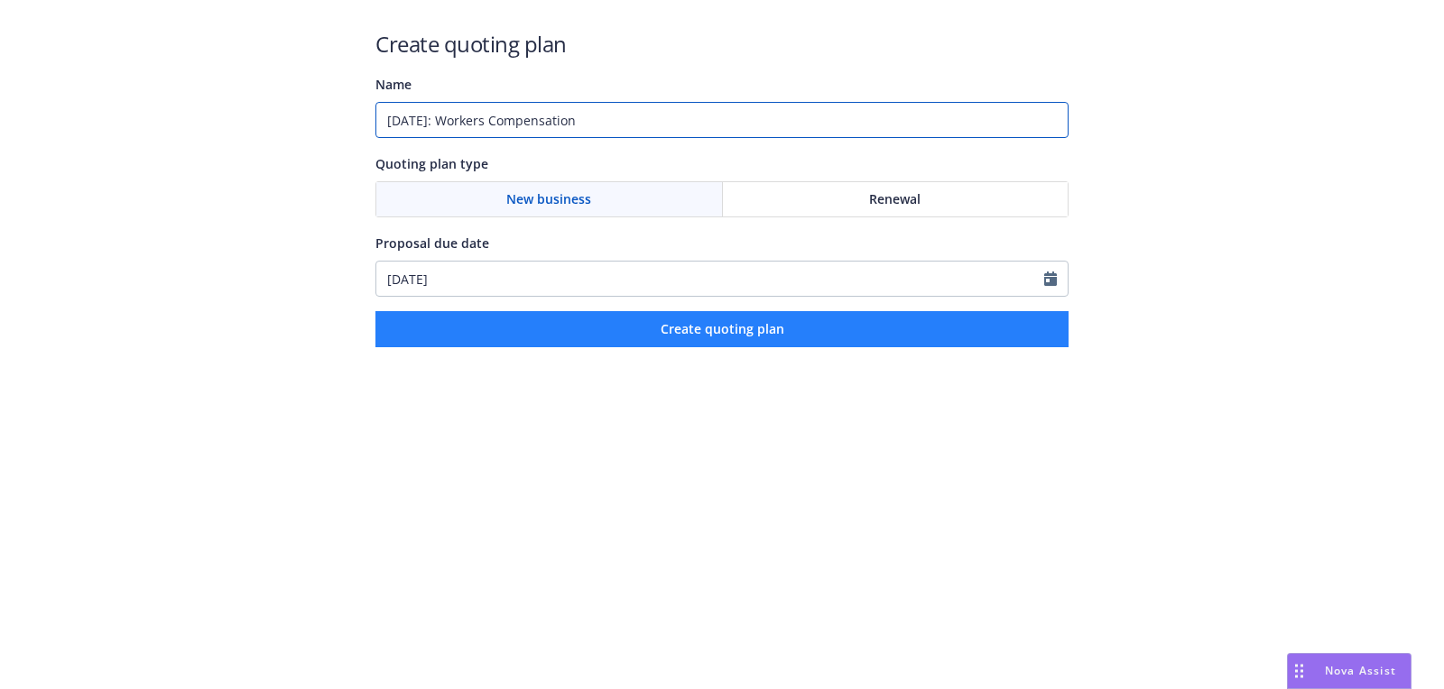
type input "09/02/2026: Workers Compensation"
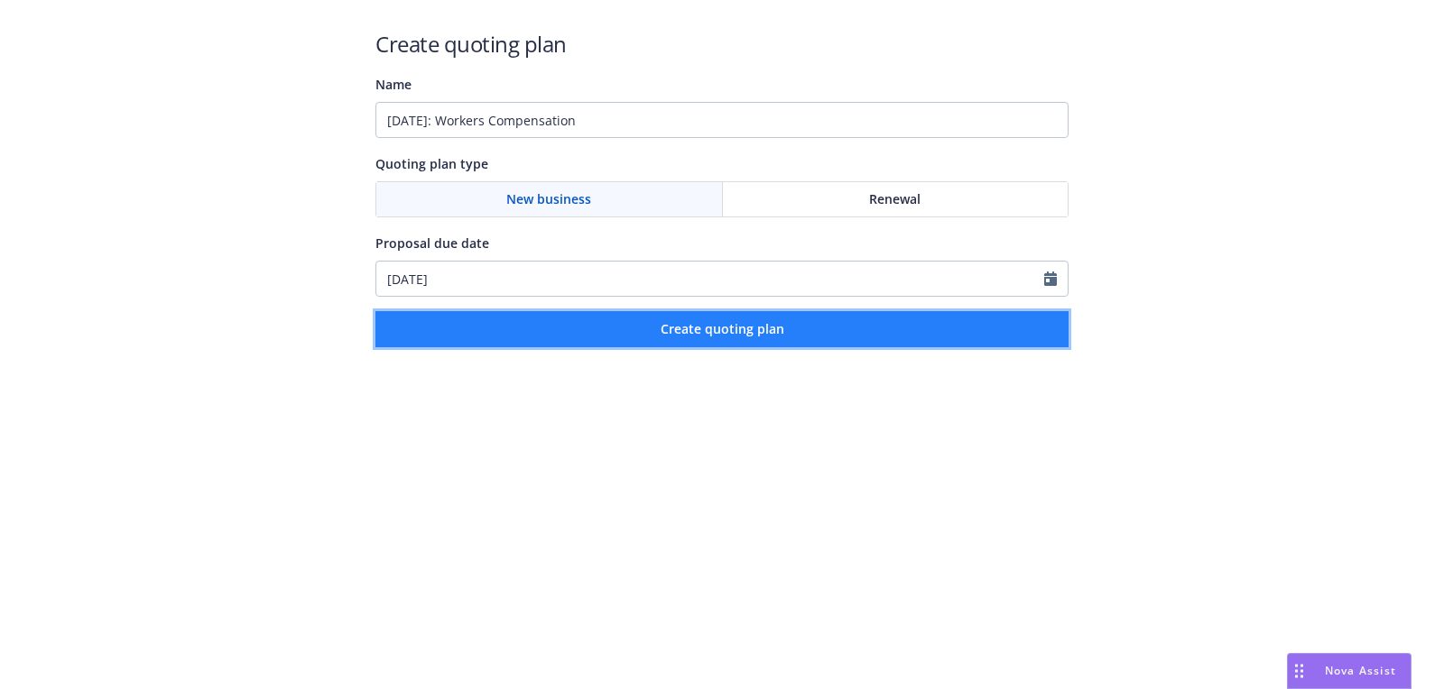
click at [688, 312] on button "Create quoting plan" at bounding box center [721, 329] width 693 height 36
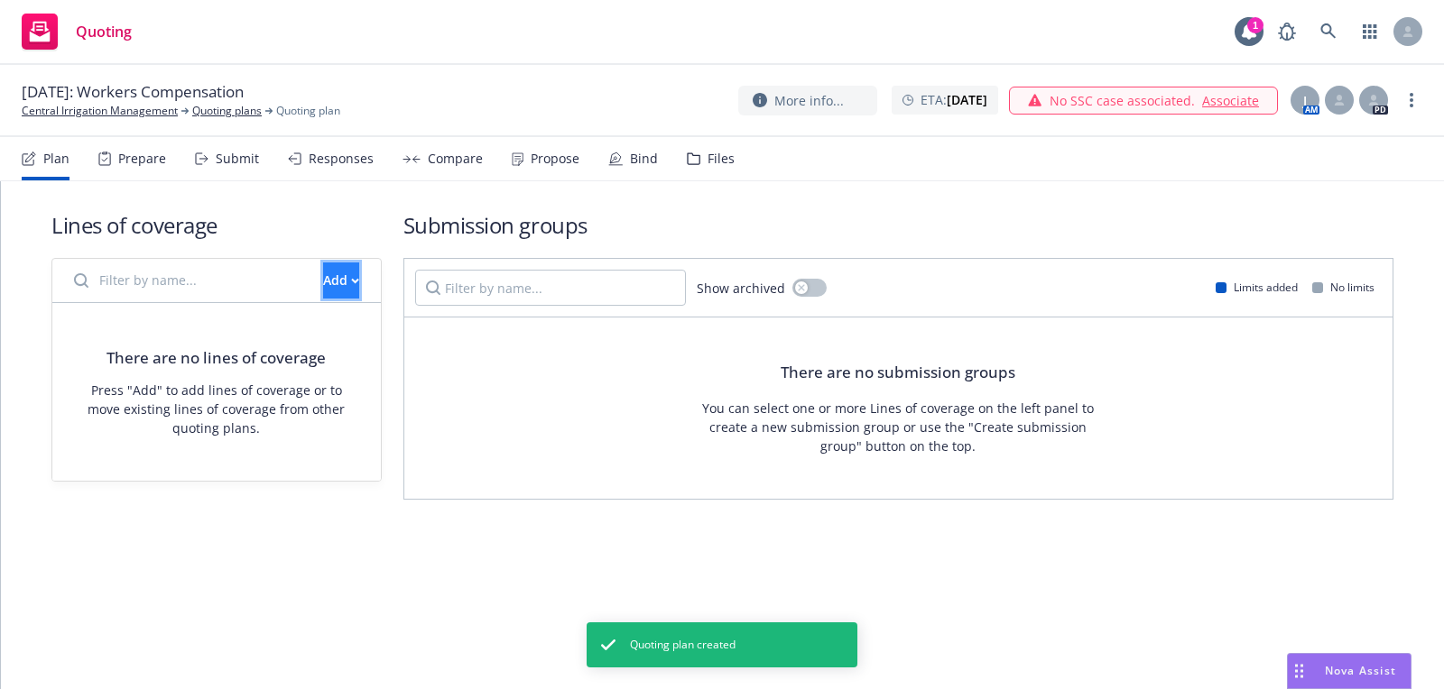
click at [323, 291] on div "Add" at bounding box center [341, 281] width 36 height 34
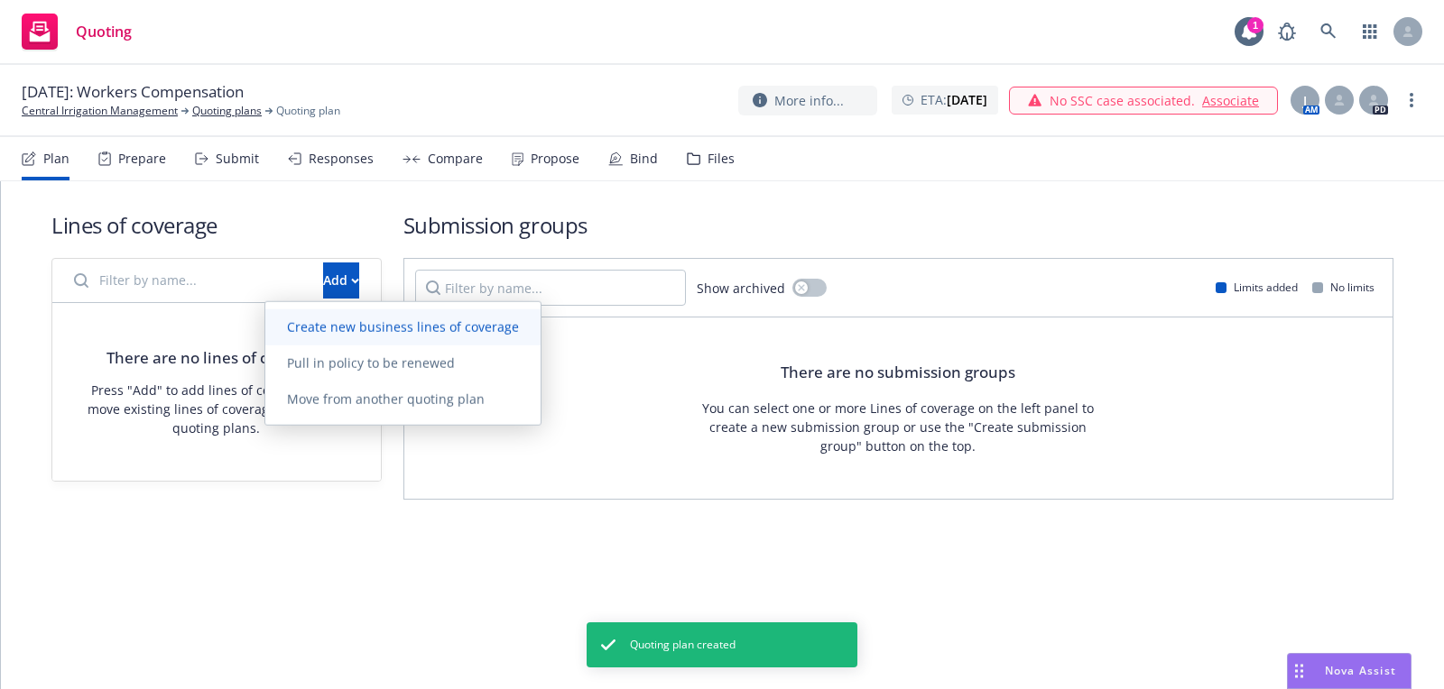
click at [400, 328] on span "Create new business lines of coverage" at bounding box center [402, 327] width 275 height 17
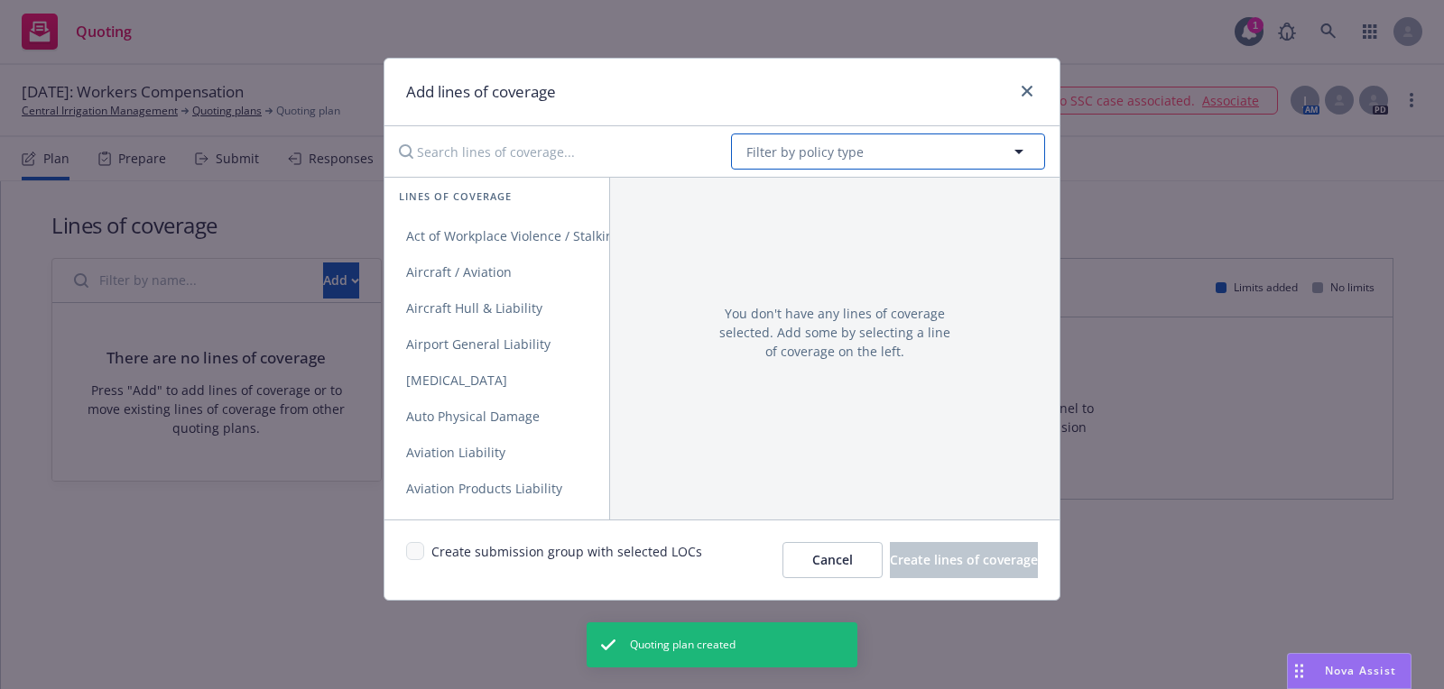
click at [892, 154] on button "Filter by policy type" at bounding box center [888, 152] width 314 height 36
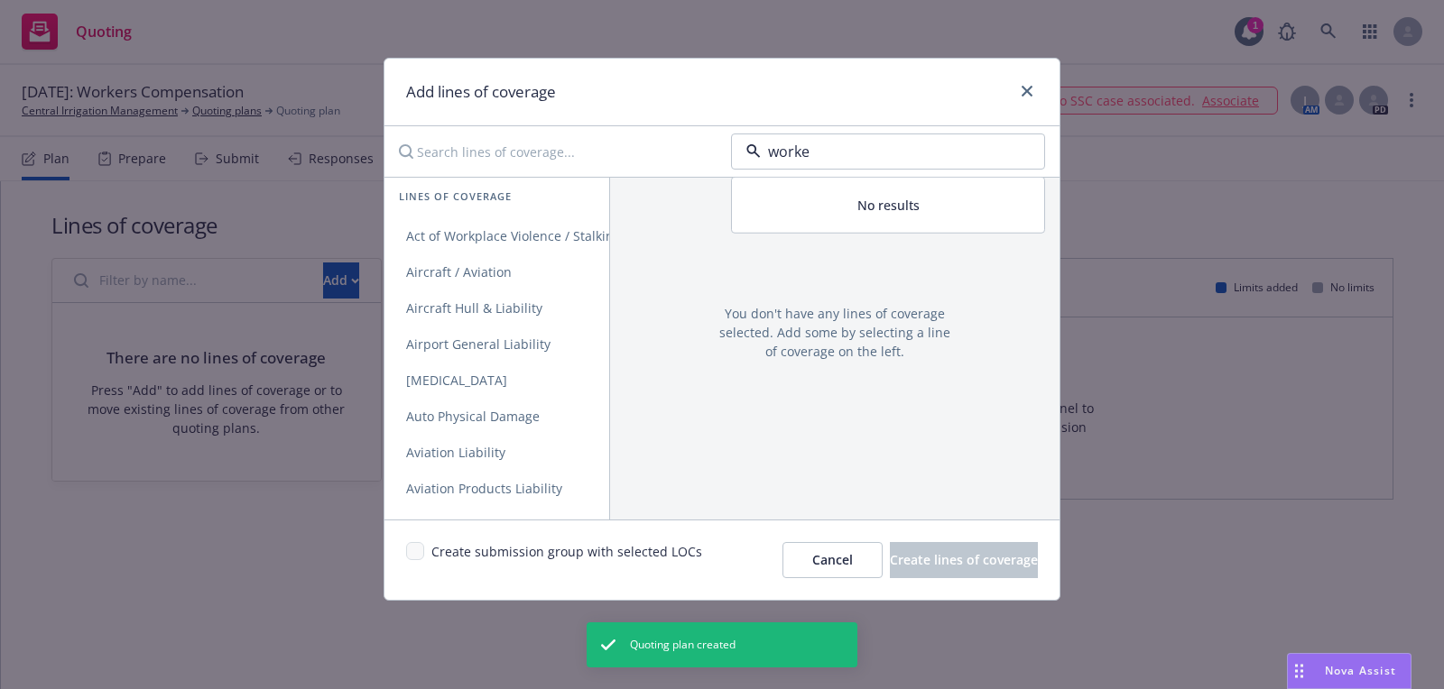
type input "worker"
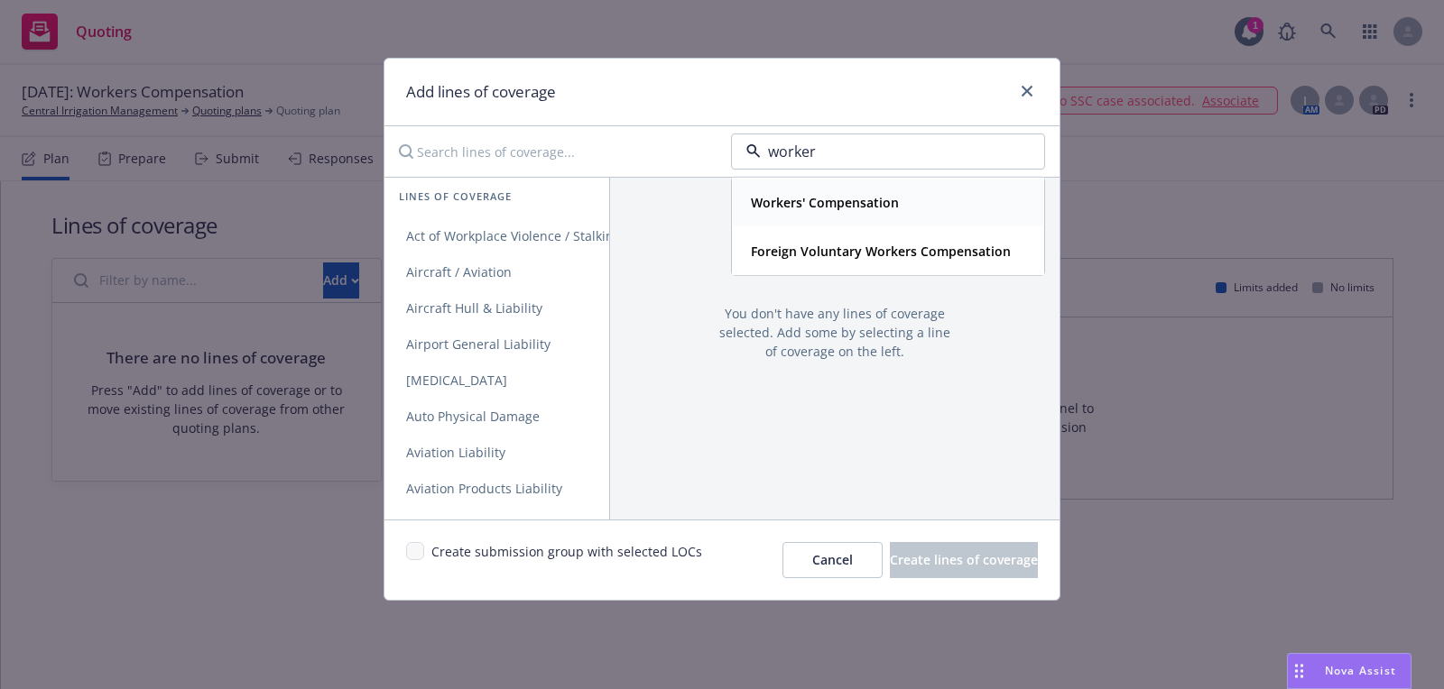
click at [865, 195] on strong "Workers' Compensation" at bounding box center [825, 202] width 148 height 17
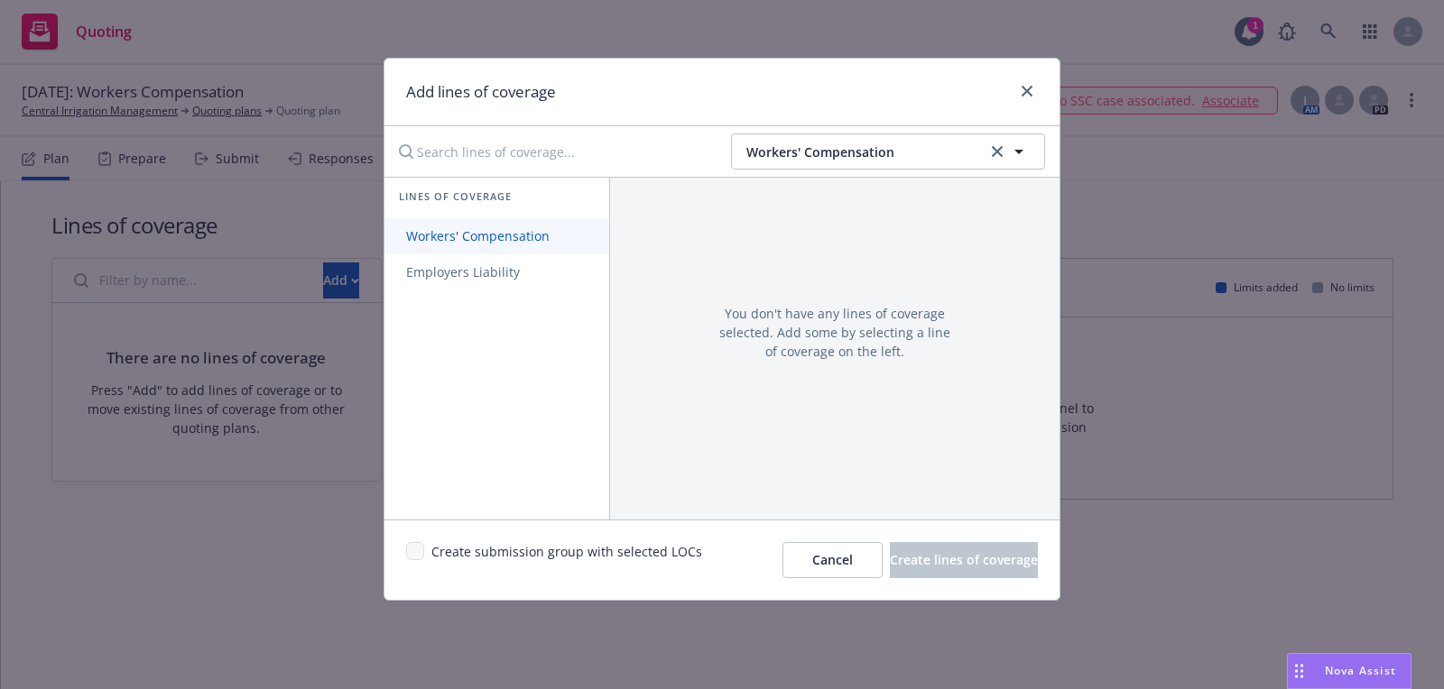
click at [505, 222] on link "Workers' Compensation" at bounding box center [496, 236] width 225 height 36
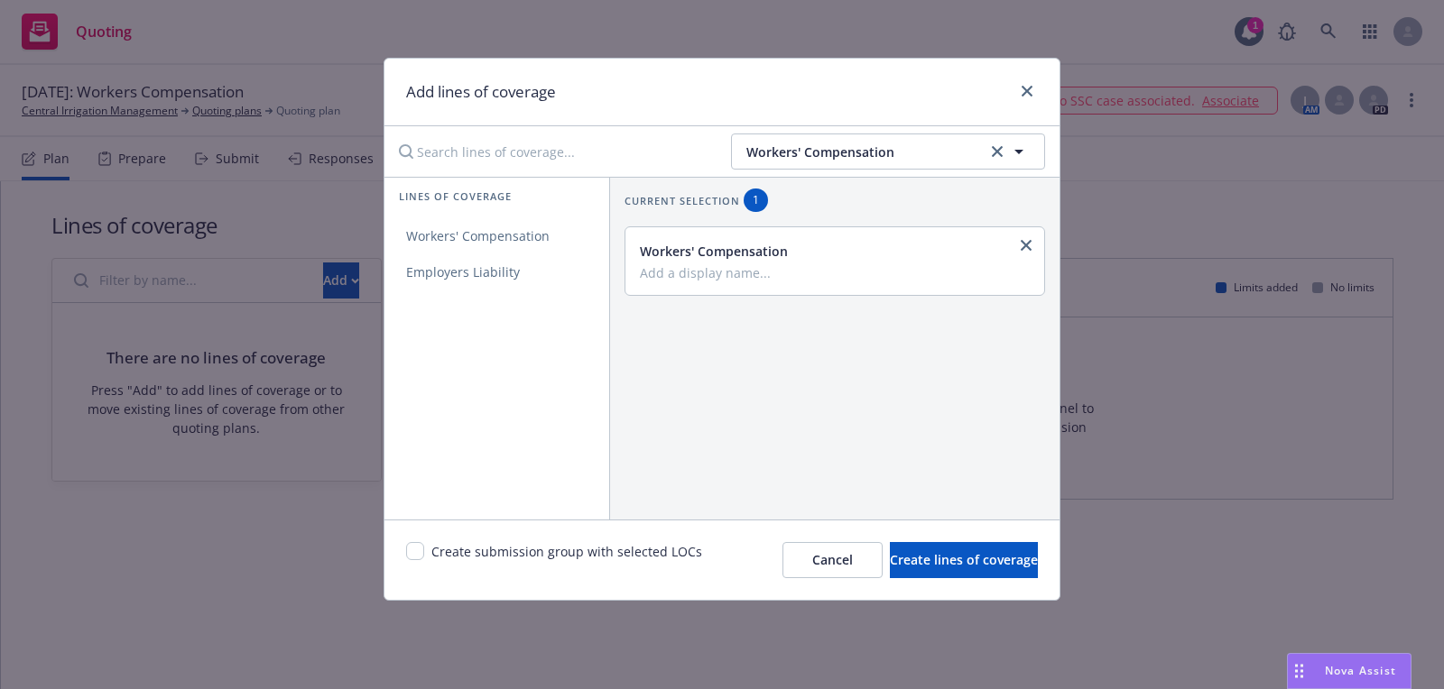
click at [422, 558] on div "Create submission group with selected LOCs" at bounding box center [554, 560] width 296 height 36
click at [417, 560] on div "Create submission group with selected LOCs" at bounding box center [554, 560] width 296 height 36
click at [400, 545] on div "Create submission group with selected LOCs Cancel Create lines of coverage" at bounding box center [721, 560] width 675 height 80
click at [410, 549] on input "checkbox" at bounding box center [415, 551] width 18 height 18
checkbox input "true"
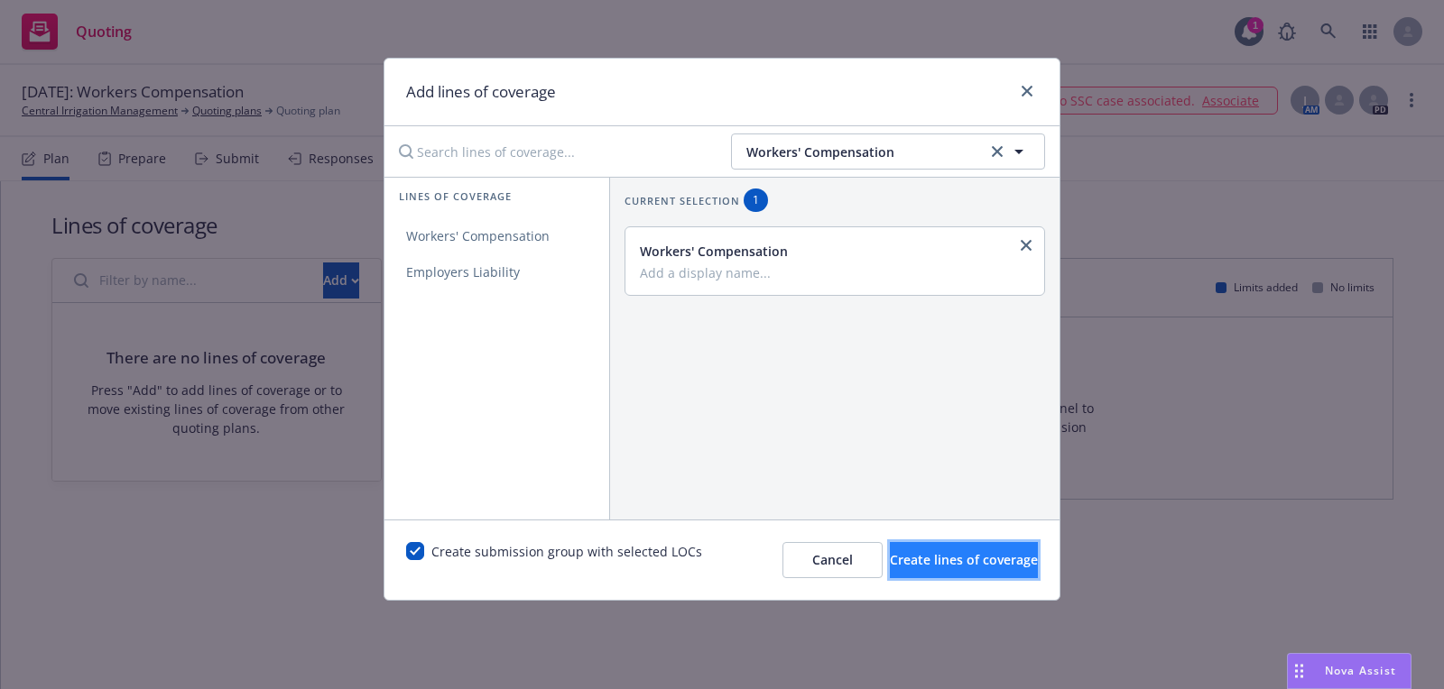
click at [1002, 559] on span "Create lines of coverage" at bounding box center [964, 559] width 148 height 17
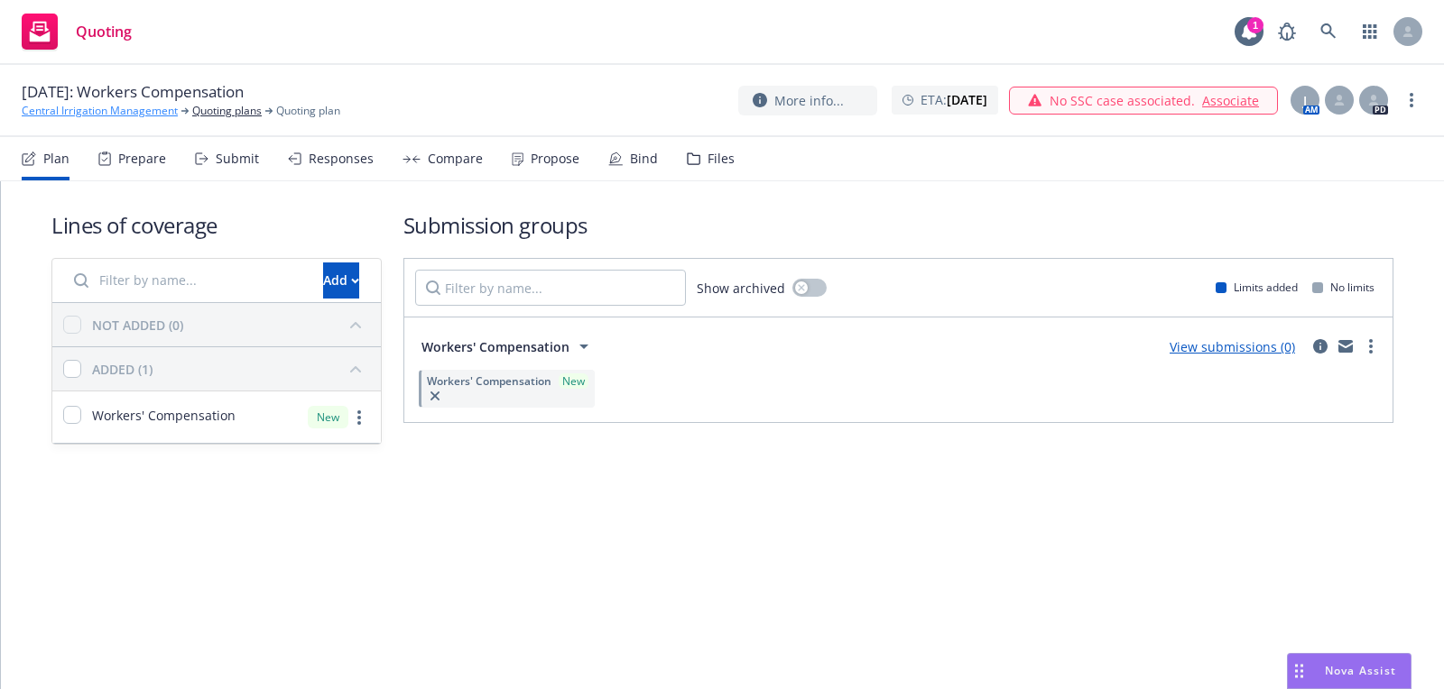
click at [103, 109] on link "Central Irrigation Management" at bounding box center [100, 111] width 156 height 16
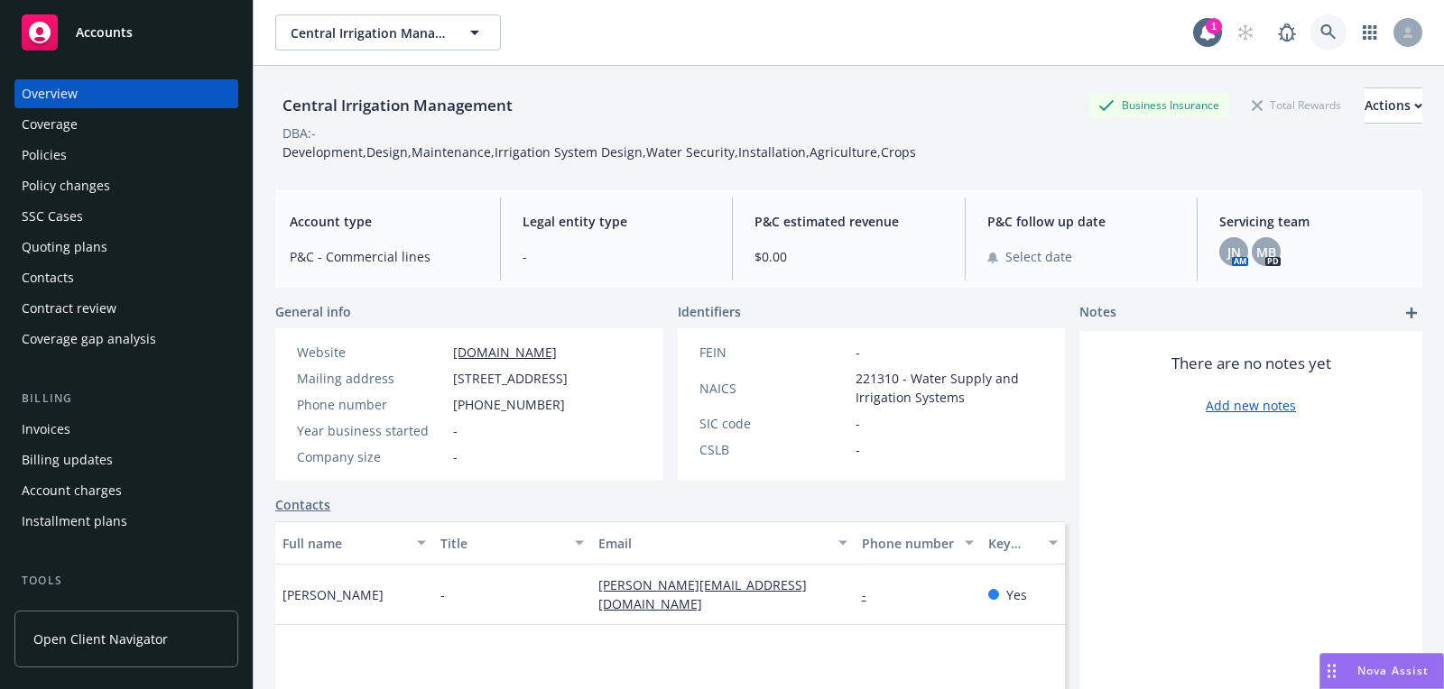
click at [1326, 33] on icon at bounding box center [1327, 31] width 15 height 15
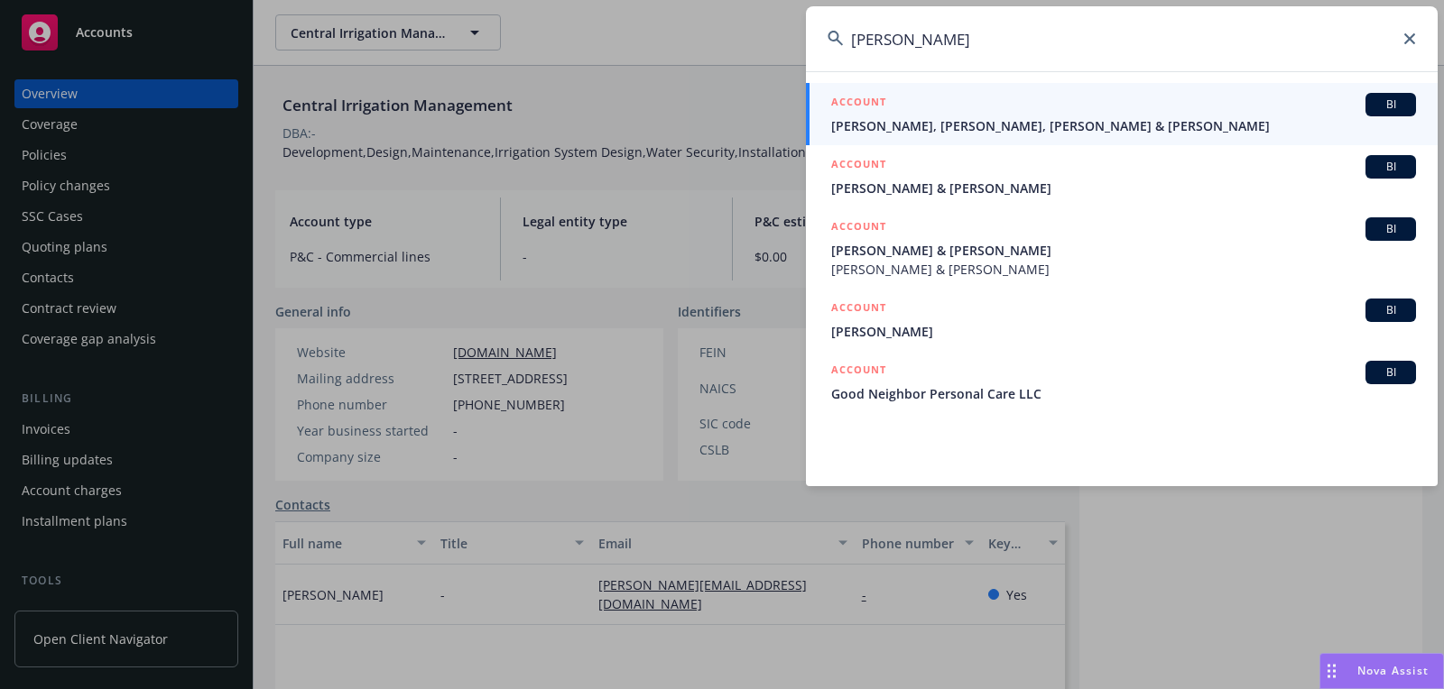
type input "[PERSON_NAME]"
